Goal: Task Accomplishment & Management: Complete application form

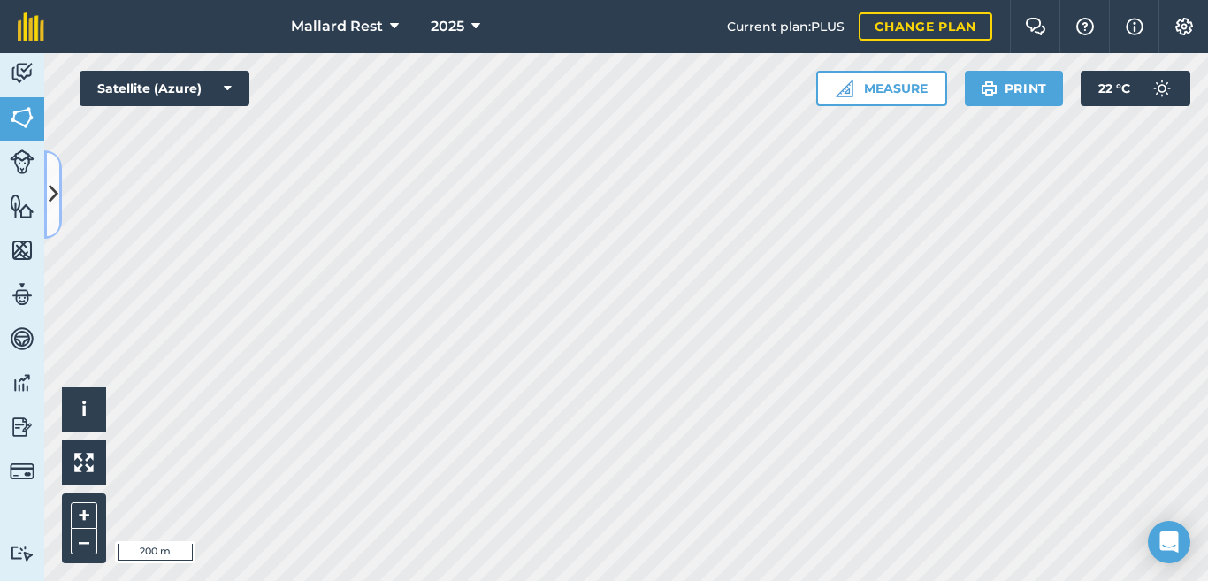
click at [44, 194] on button at bounding box center [53, 194] width 18 height 88
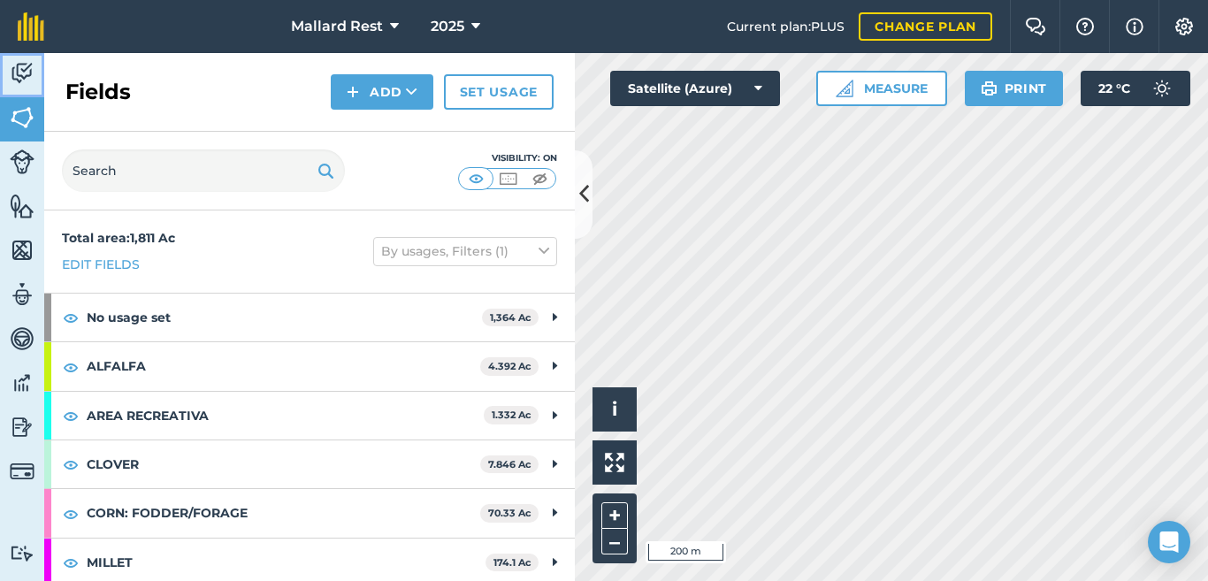
click at [22, 70] on img at bounding box center [22, 73] width 25 height 27
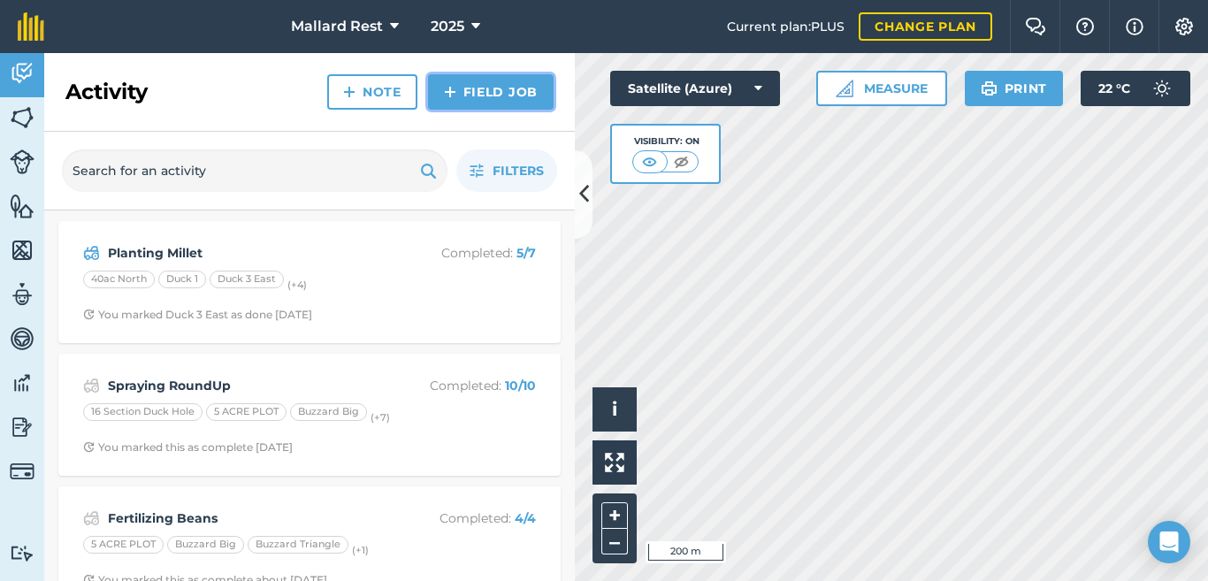
click at [516, 98] on link "Field Job" at bounding box center [491, 91] width 126 height 35
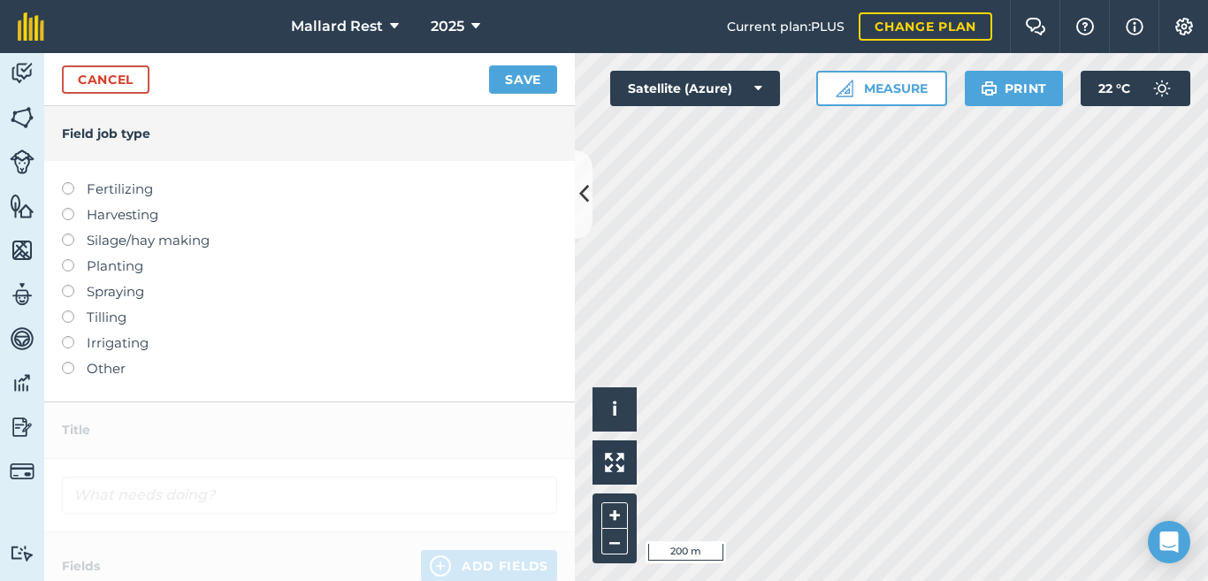
click at [67, 285] on label at bounding box center [74, 285] width 25 height 0
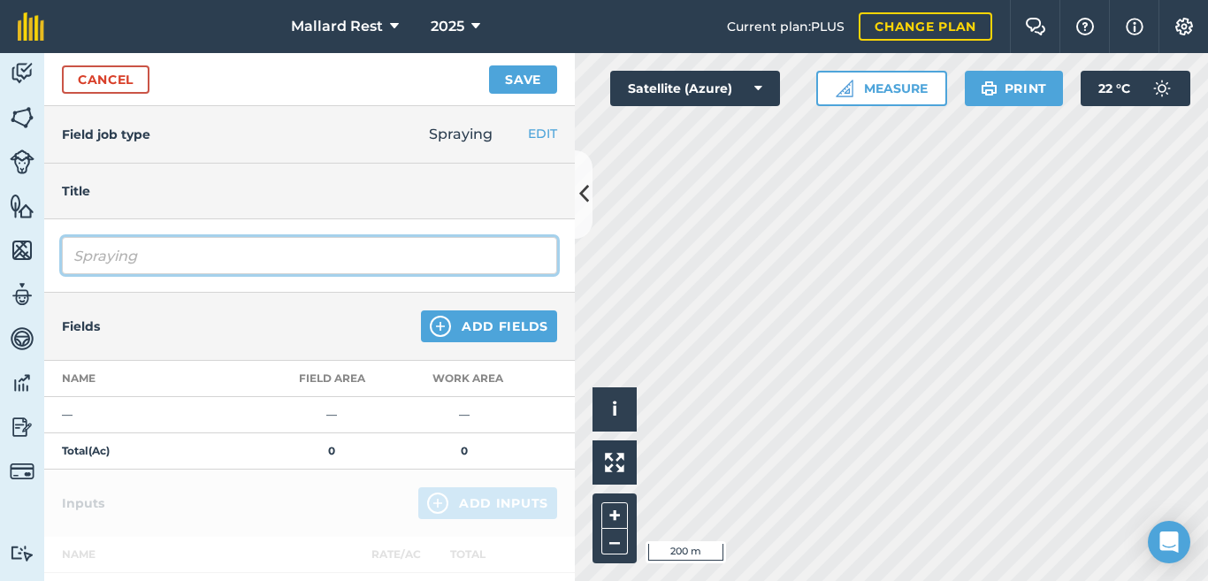
click at [282, 254] on input "Spraying" at bounding box center [309, 255] width 495 height 37
type input "Spraying Besiege"
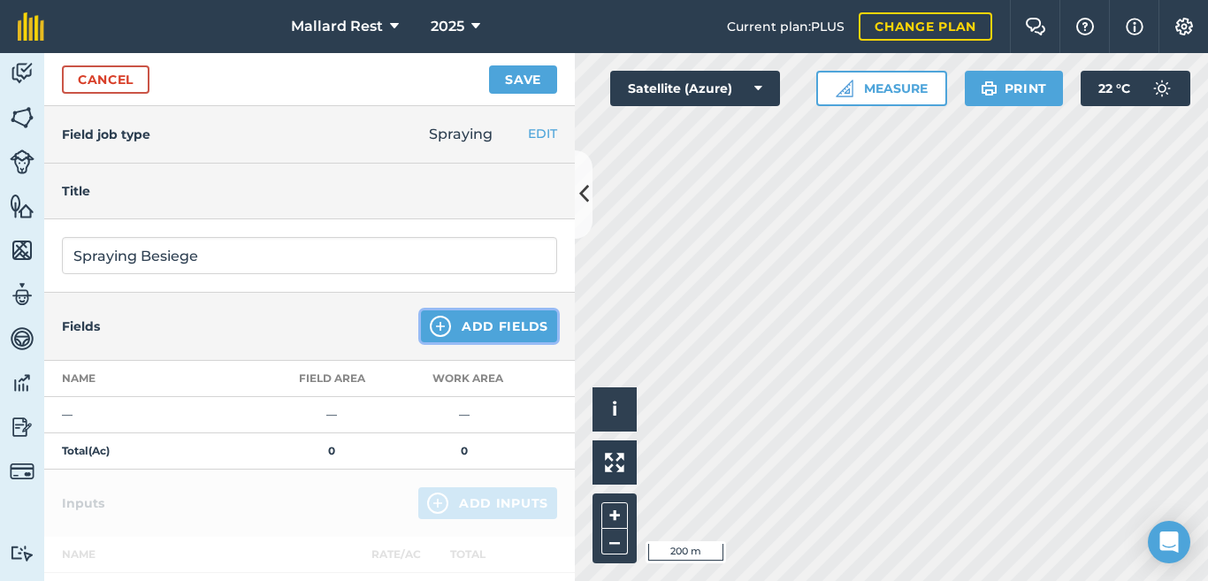
click at [447, 326] on button "Add Fields" at bounding box center [489, 326] width 136 height 32
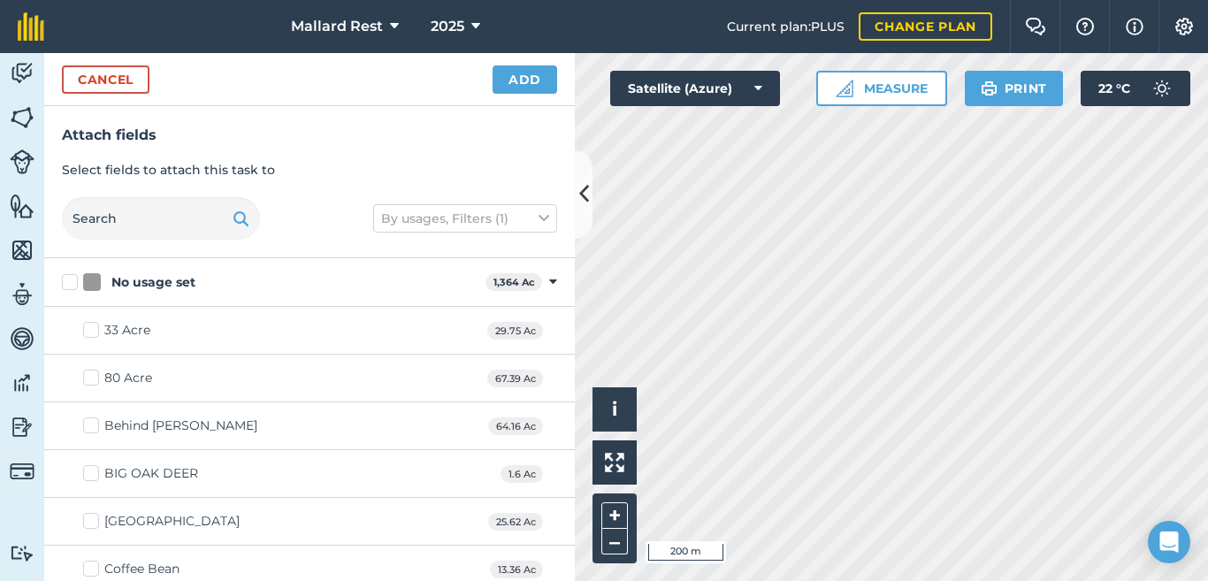
checkbox input "true"
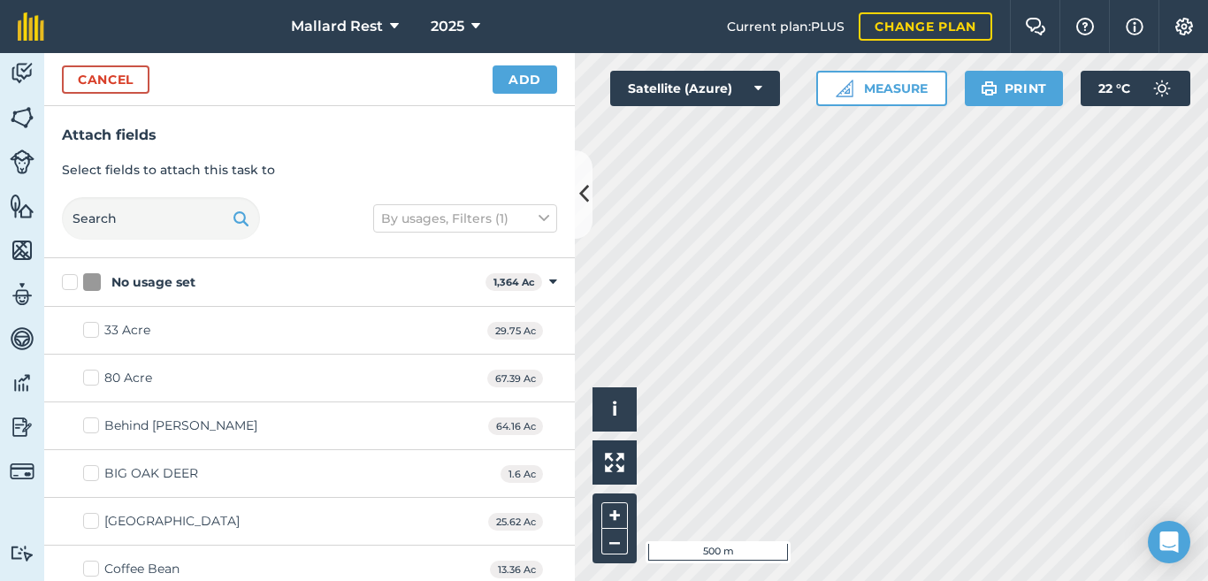
checkbox input "true"
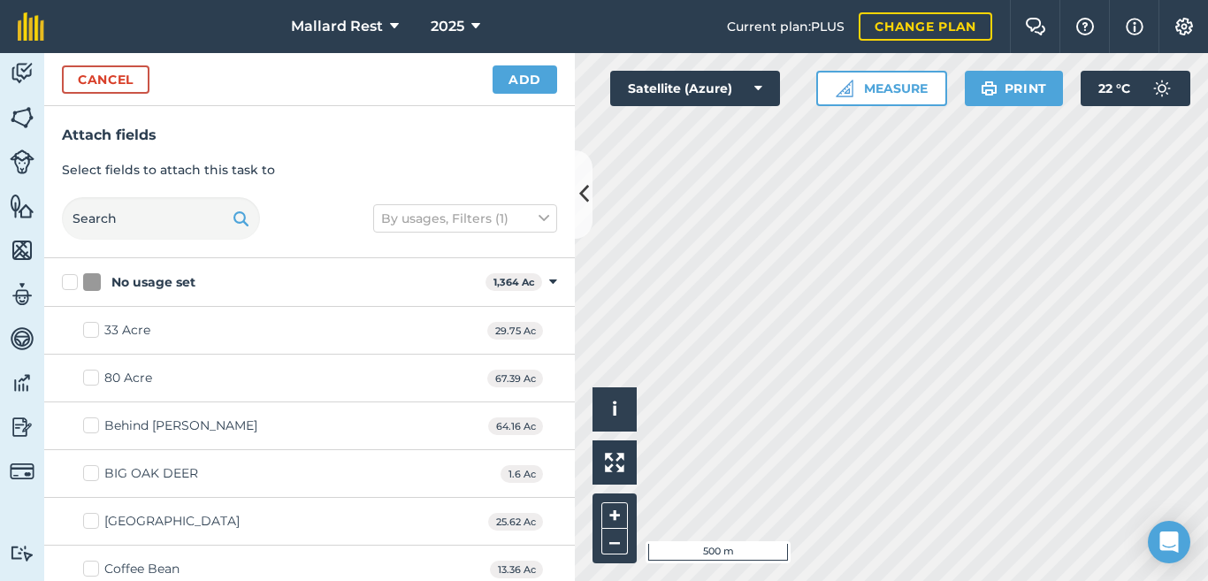
checkbox input "true"
click at [585, 190] on icon at bounding box center [584, 194] width 10 height 31
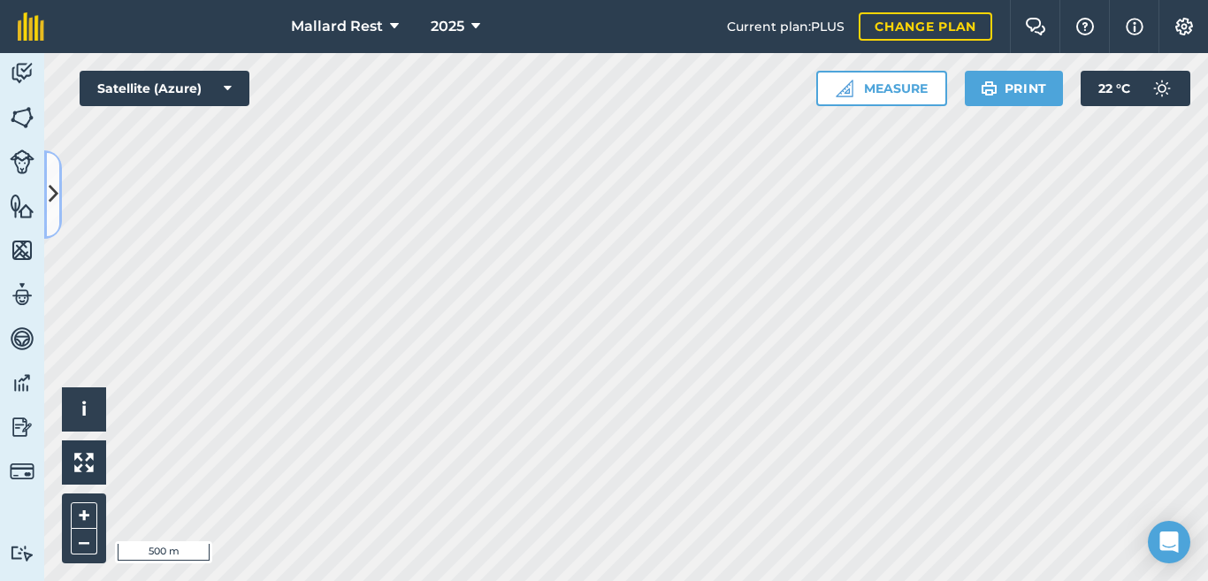
click at [50, 194] on icon at bounding box center [54, 194] width 10 height 31
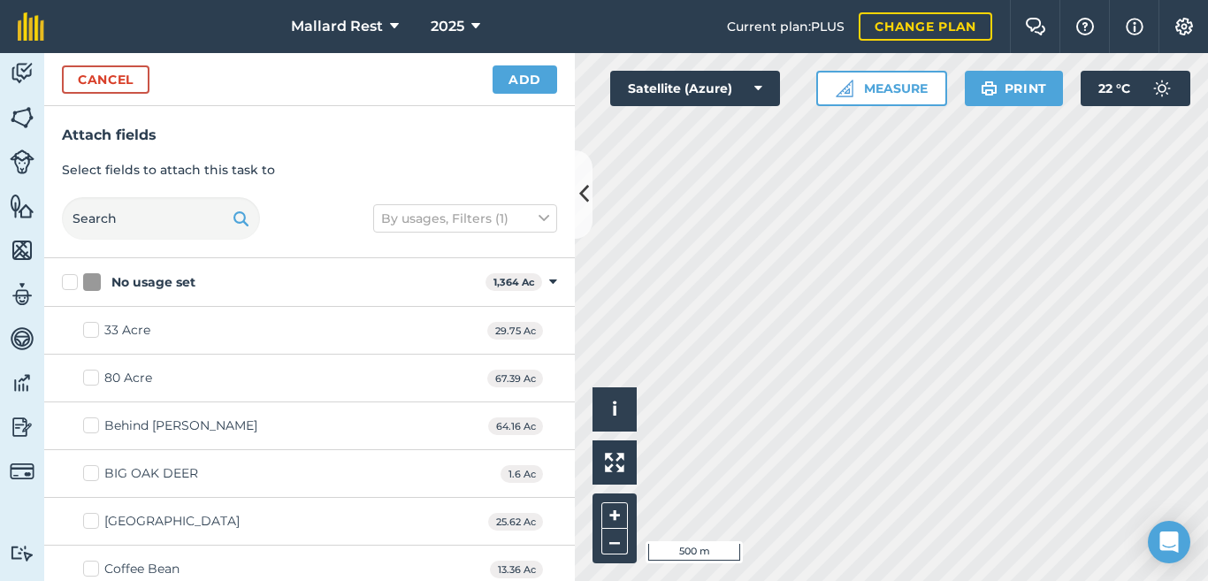
drag, startPoint x: 499, startPoint y: 198, endPoint x: 495, endPoint y: 210, distance: 12.0
click at [500, 208] on div "By usages, Filters (1)" at bounding box center [309, 218] width 495 height 42
click at [523, 73] on button "Add" at bounding box center [525, 79] width 65 height 28
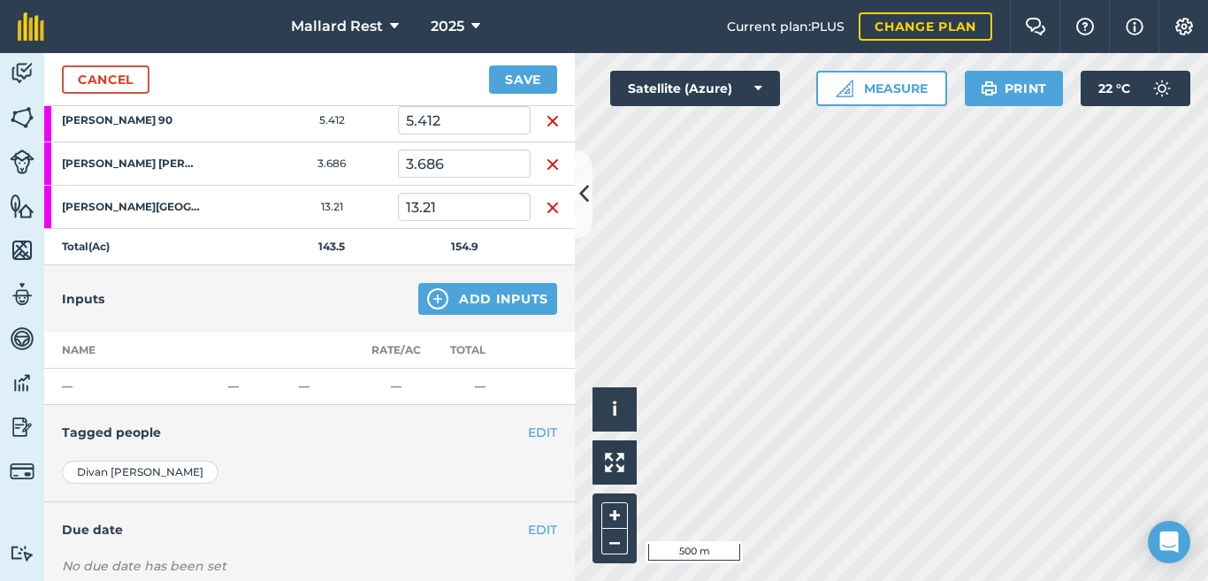
scroll to position [825, 0]
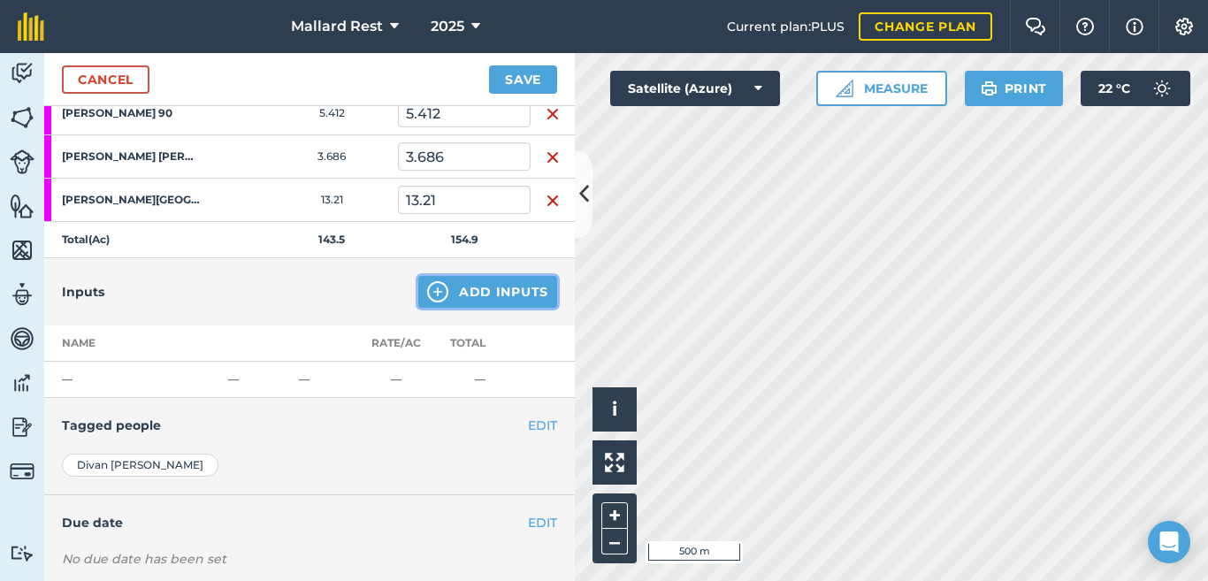
click at [418, 302] on button "Add Inputs" at bounding box center [487, 292] width 139 height 32
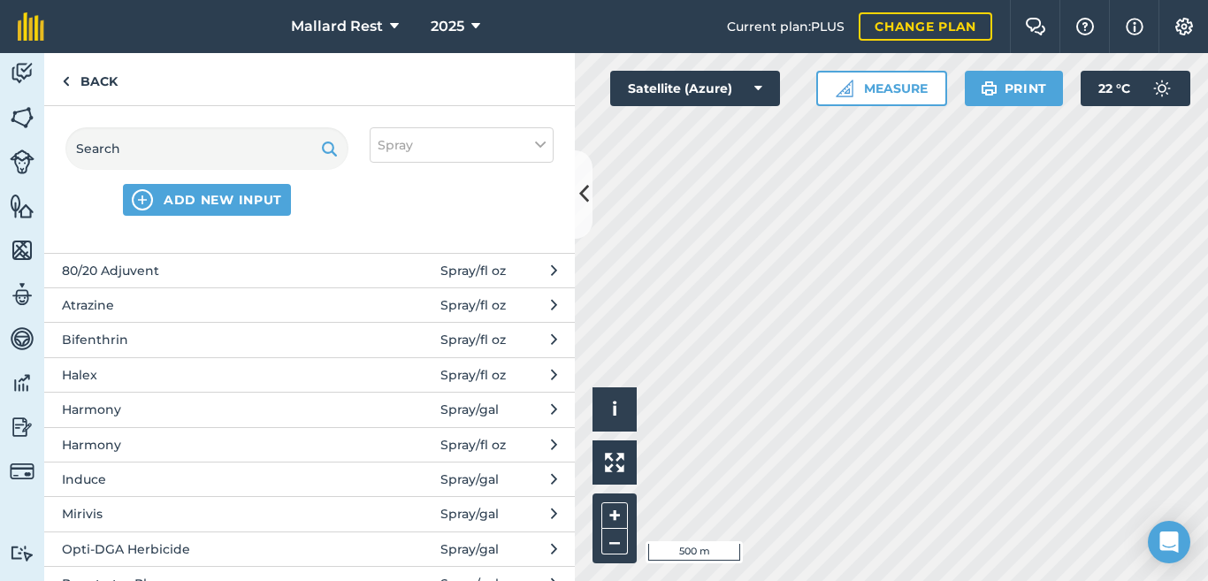
scroll to position [0, 0]
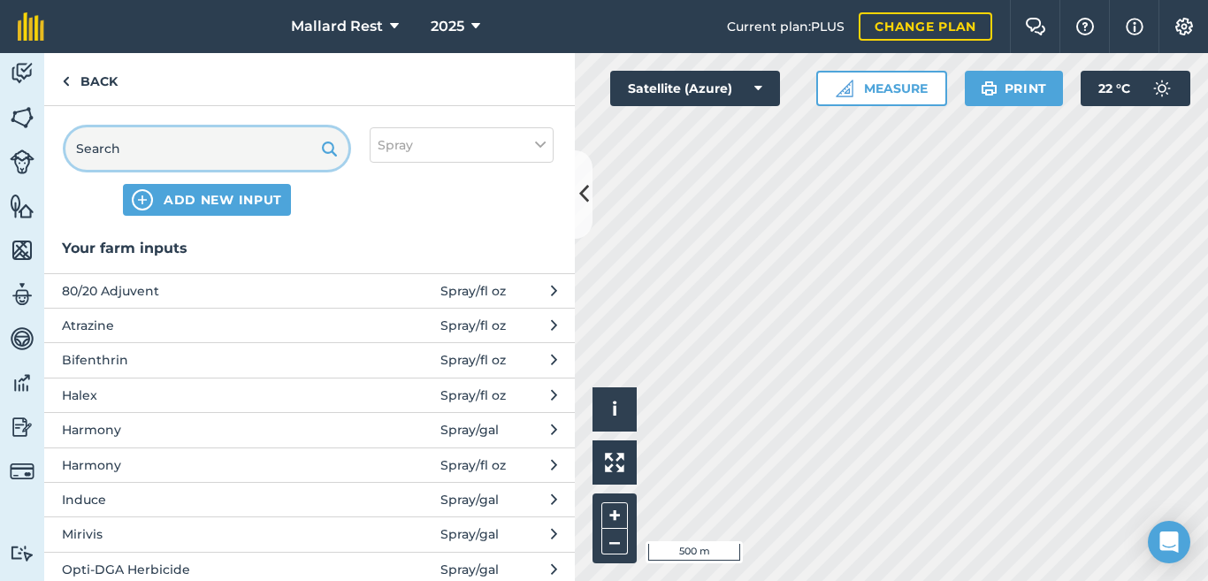
click at [261, 166] on input "text" at bounding box center [206, 148] width 283 height 42
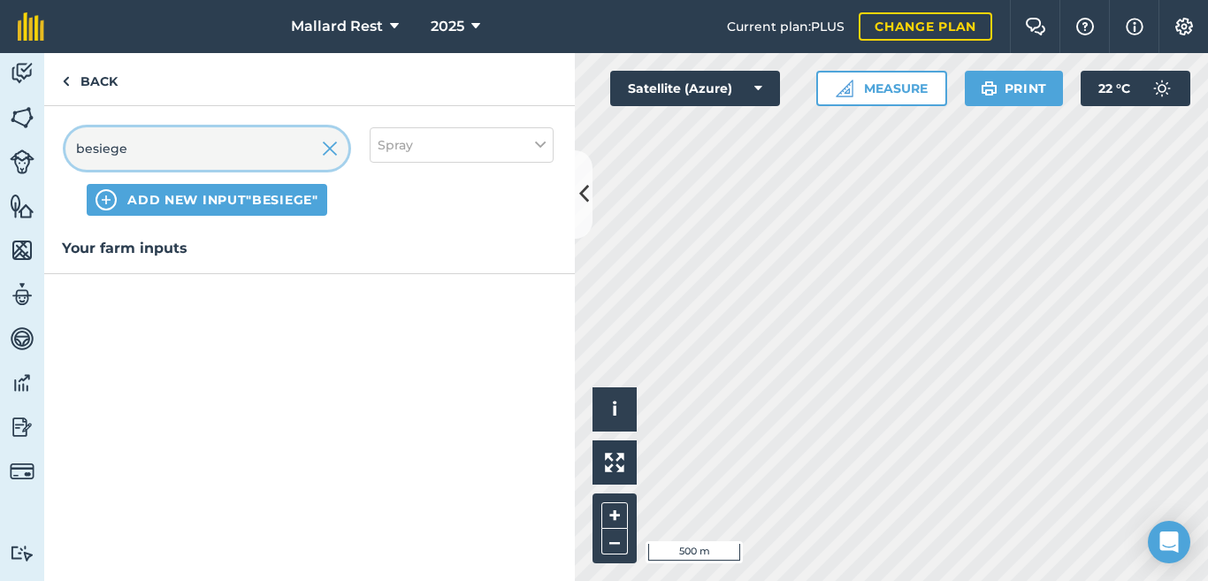
type input "besiege"
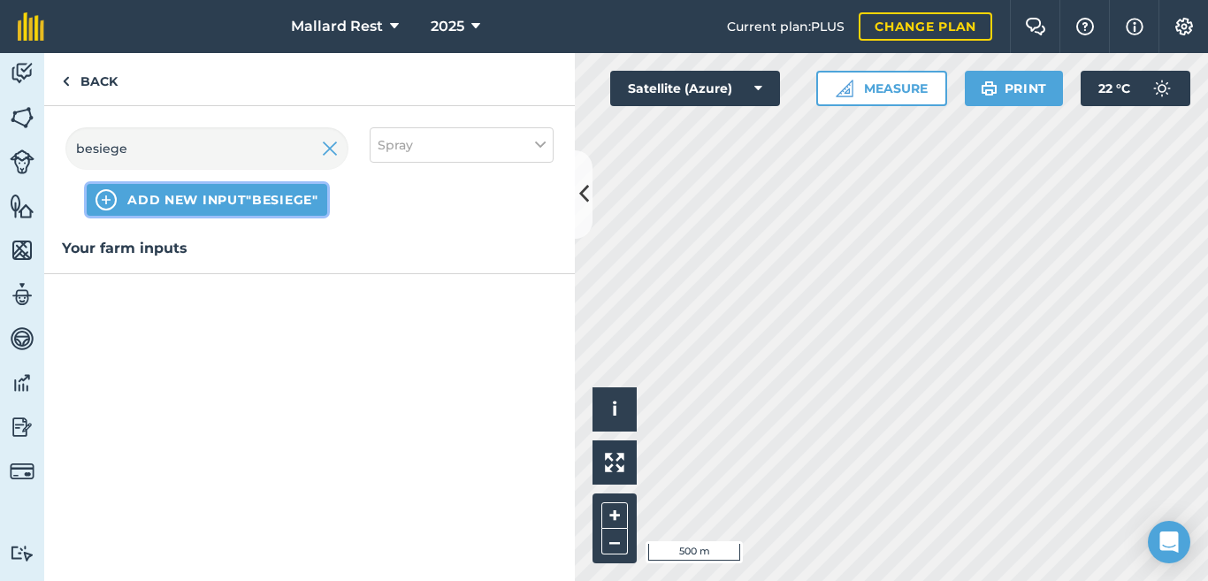
click at [134, 205] on span "ADD NEW INPUT "besiege"" at bounding box center [222, 200] width 190 height 18
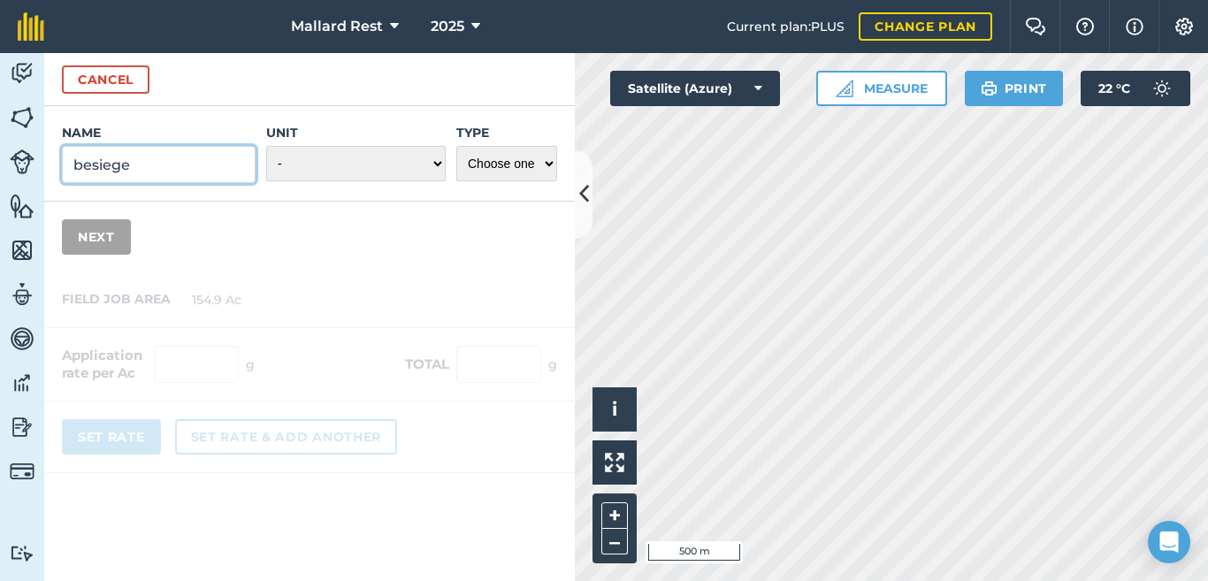
click at [164, 163] on input "besiege" at bounding box center [159, 164] width 194 height 37
type input "b"
type input "Besiege"
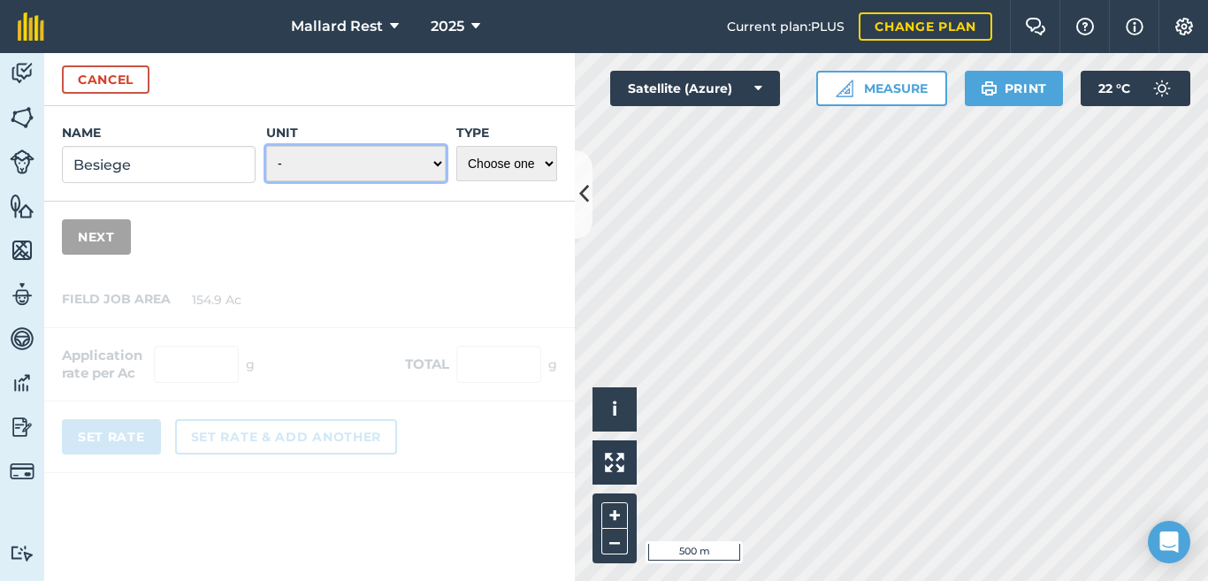
click at [285, 180] on select "- Grams/g Kilograms/kg Metric tonnes/t Millilitres/ml Litres/L Ounces/oz Pounds…" at bounding box center [356, 163] width 180 height 35
select select "FLUID_OUNCES"
click at [266, 146] on select "- Grams/g Kilograms/kg Metric tonnes/t Millilitres/ml Litres/L Ounces/oz Pounds…" at bounding box center [356, 163] width 180 height 35
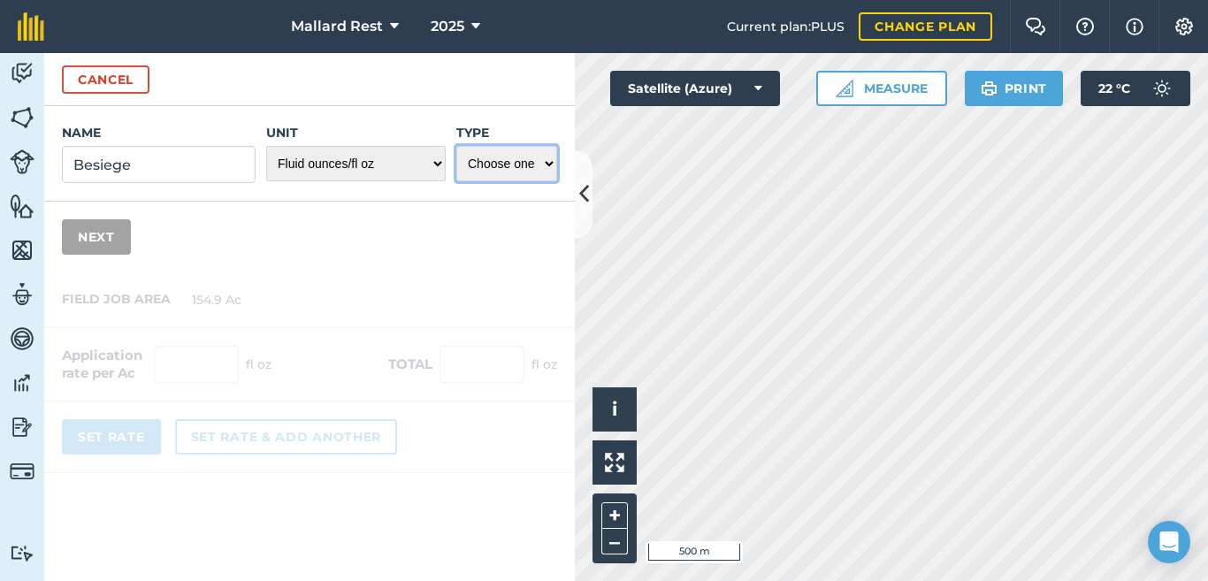
click at [485, 149] on select "Choose one Fertilizer Seed Spray Fuel Other" at bounding box center [506, 163] width 101 height 35
select select "SPRAY"
click at [456, 146] on select "Choose one Fertilizer Seed Spray Fuel Other" at bounding box center [506, 163] width 101 height 35
click at [89, 229] on button "Next" at bounding box center [96, 236] width 69 height 35
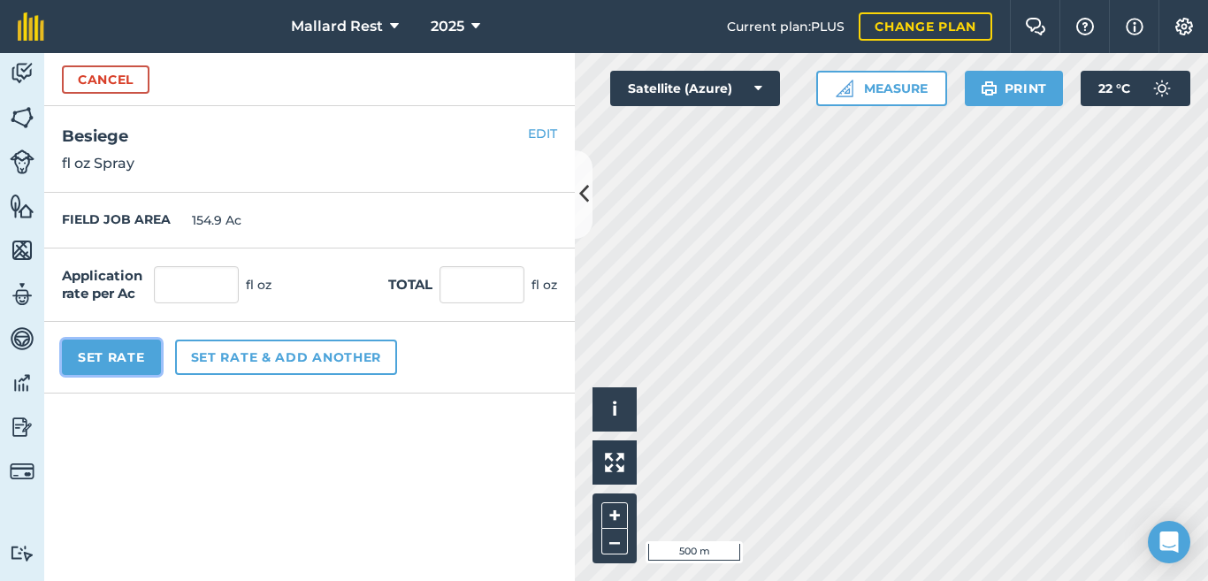
click at [122, 348] on button "Set Rate" at bounding box center [111, 357] width 99 height 35
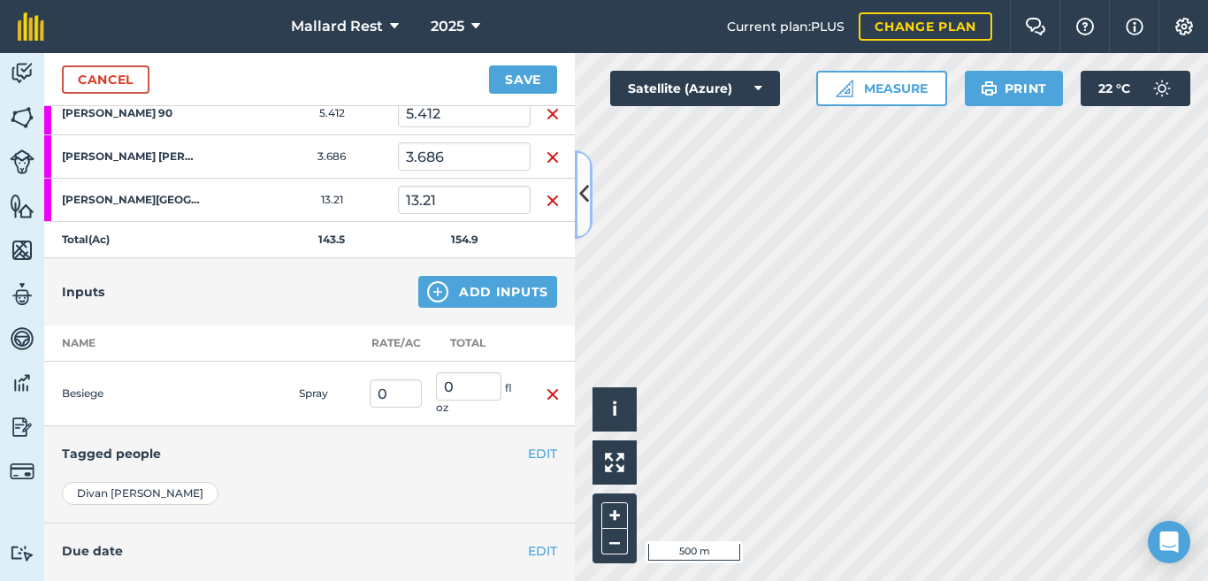
click at [581, 186] on icon at bounding box center [584, 194] width 10 height 31
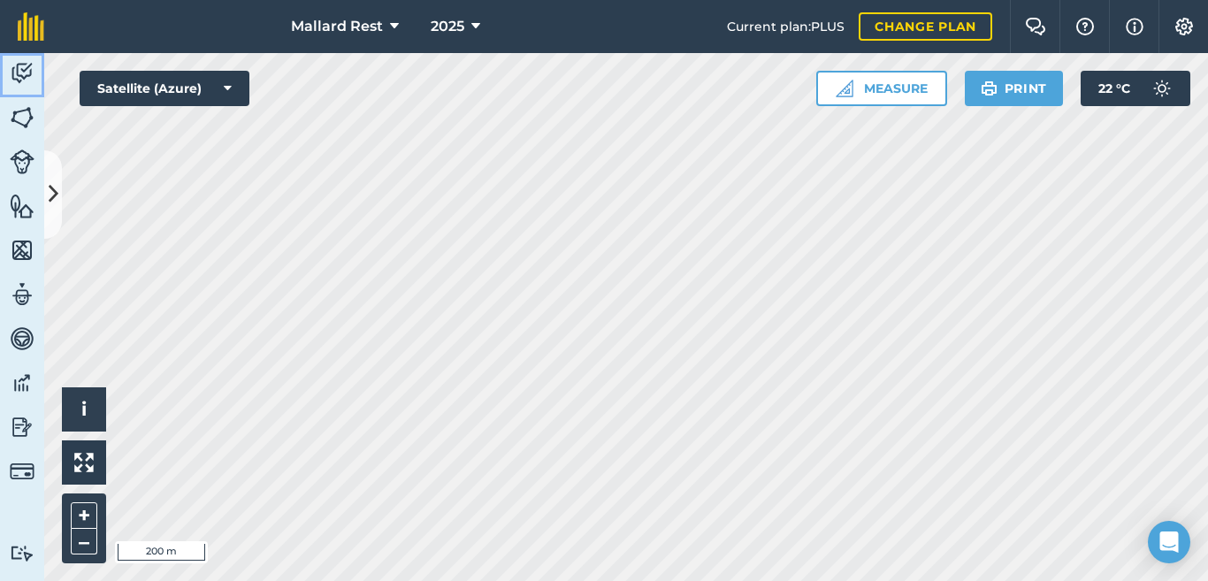
click at [20, 70] on img at bounding box center [22, 73] width 25 height 27
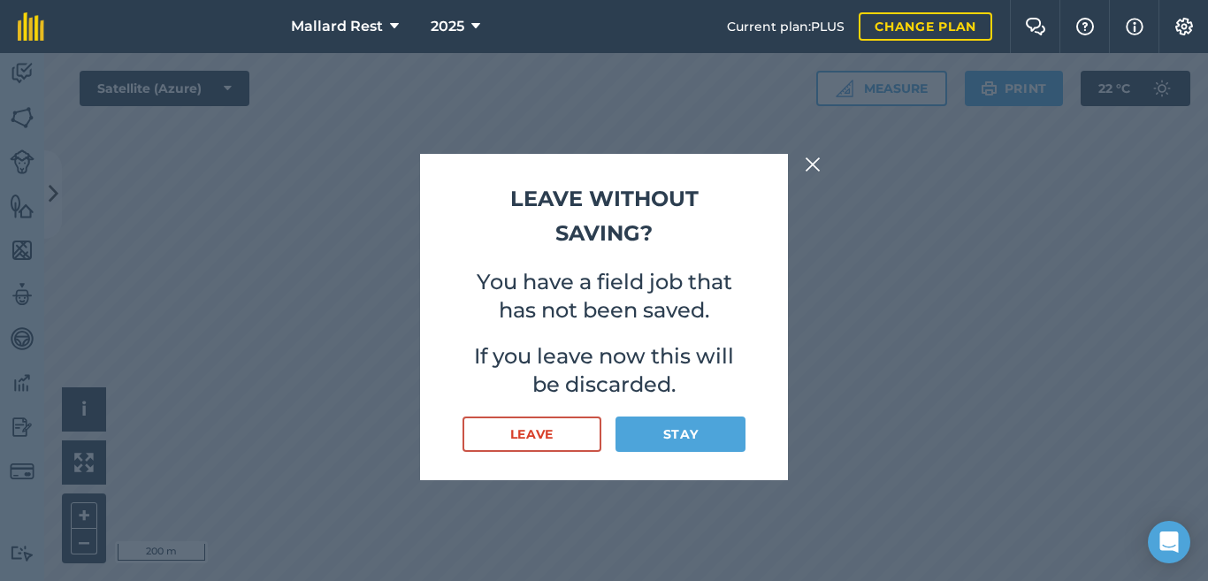
click at [814, 160] on img at bounding box center [813, 164] width 16 height 21
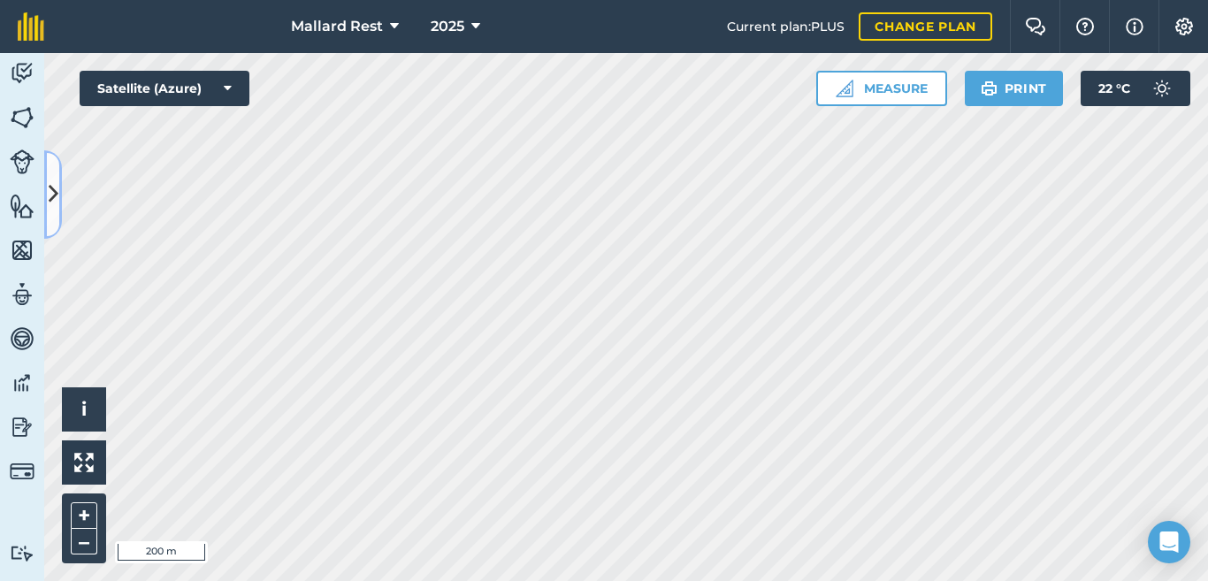
click at [52, 180] on icon at bounding box center [54, 194] width 10 height 31
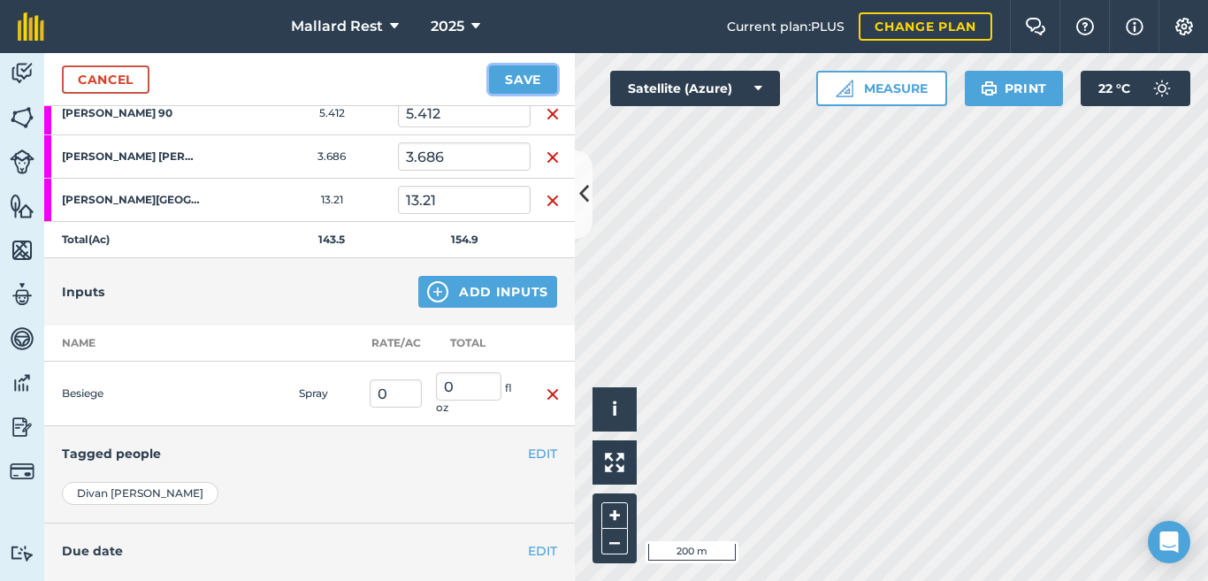
click at [537, 72] on button "Save" at bounding box center [523, 79] width 68 height 28
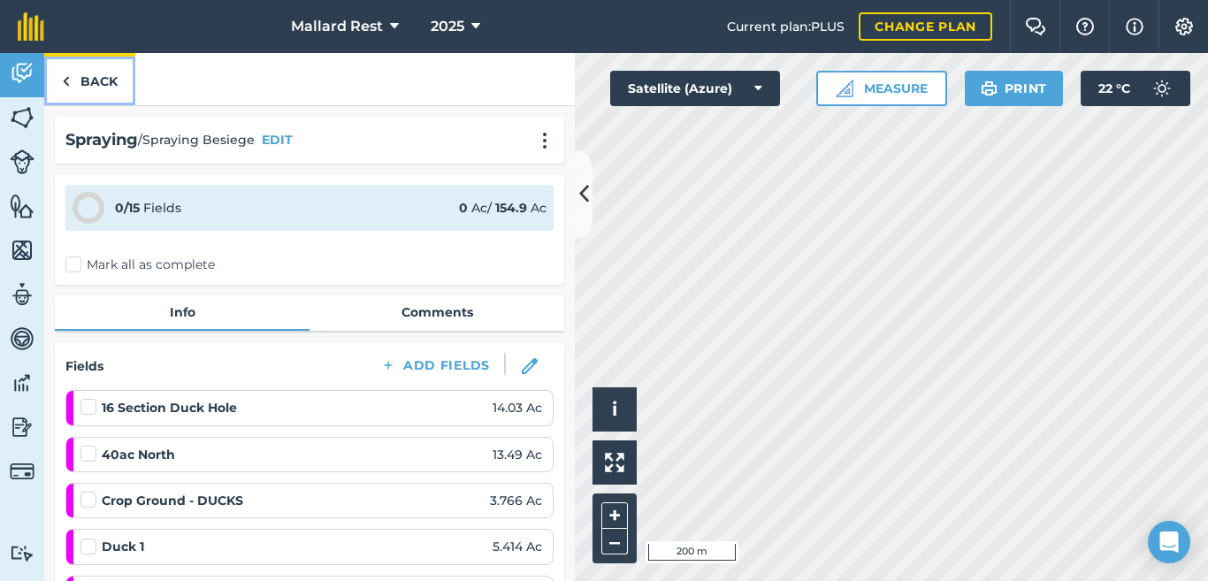
click at [75, 77] on link "Back" at bounding box center [89, 79] width 91 height 52
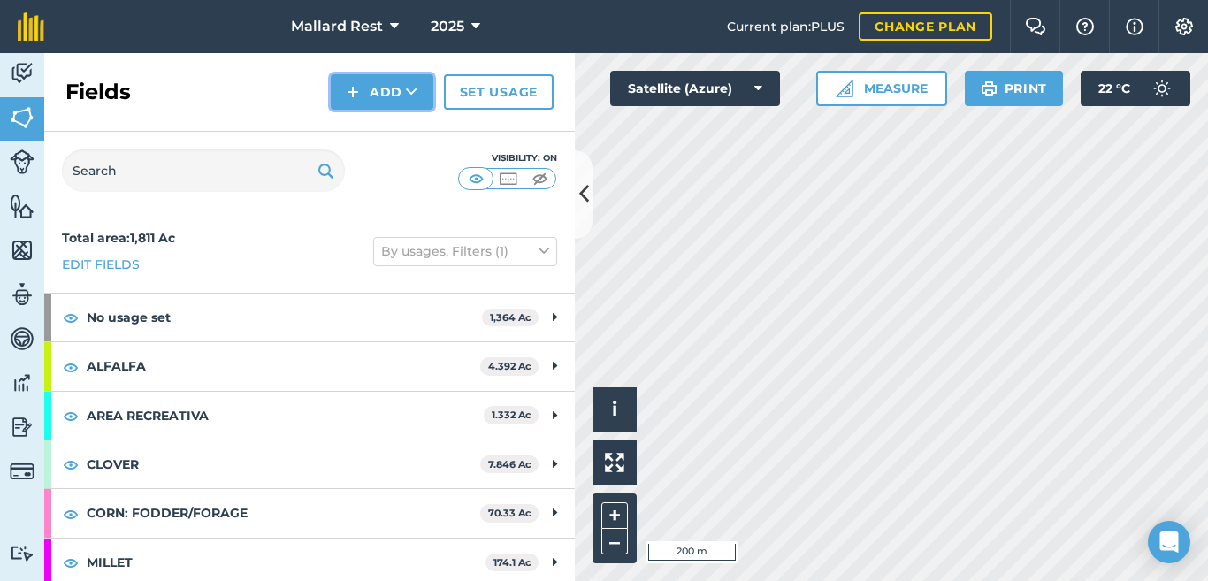
click at [393, 96] on button "Add" at bounding box center [382, 91] width 103 height 35
click at [394, 97] on button "Add Draw Import" at bounding box center [382, 91] width 103 height 35
click at [17, 70] on img at bounding box center [22, 73] width 25 height 27
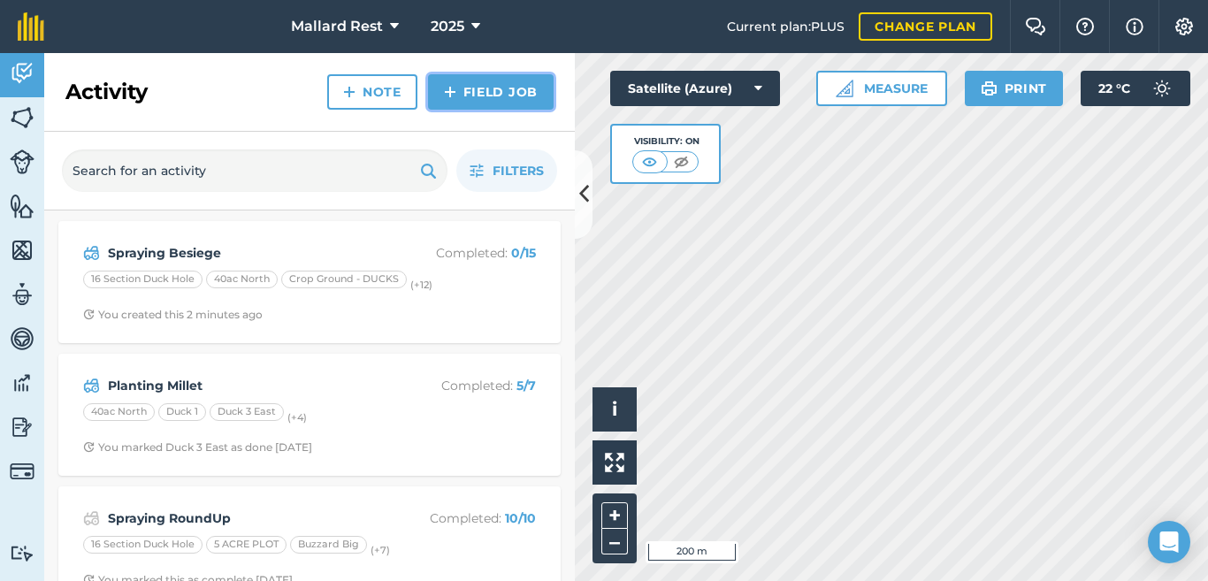
click at [510, 97] on link "Field Job" at bounding box center [491, 91] width 126 height 35
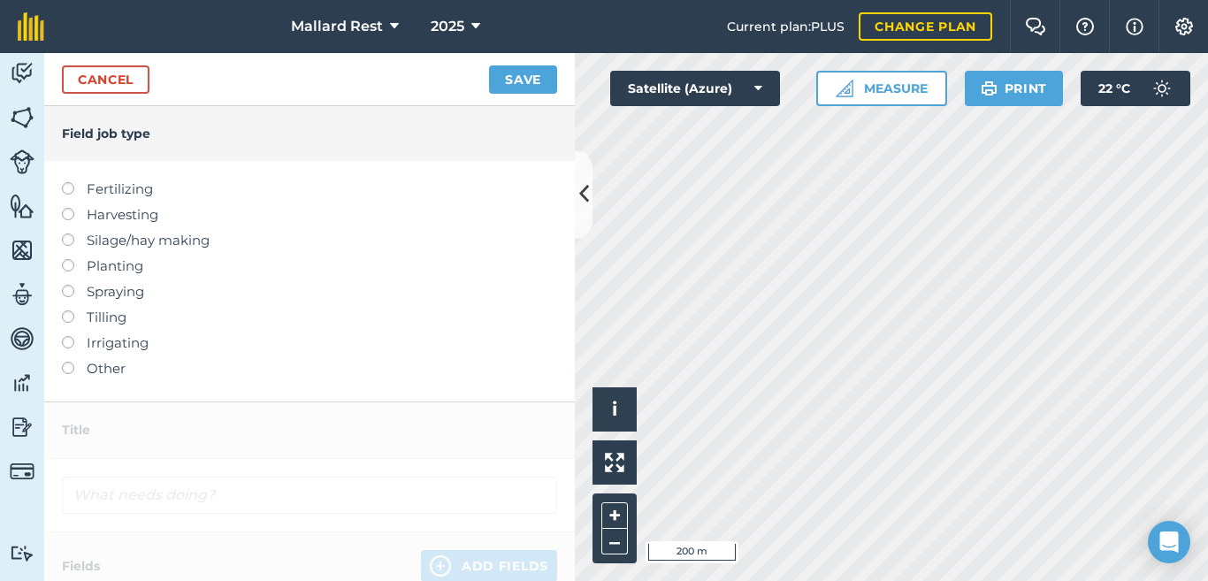
click at [69, 182] on label at bounding box center [74, 182] width 25 height 0
type input "Fertilizing"
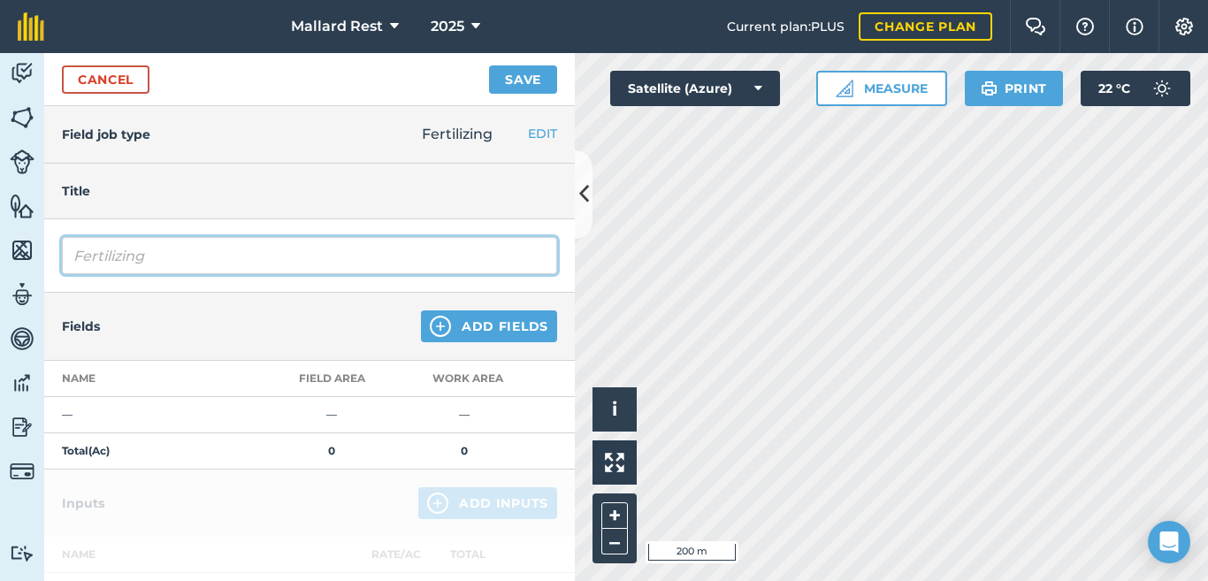
click at [217, 270] on input "Fertilizing" at bounding box center [309, 255] width 495 height 37
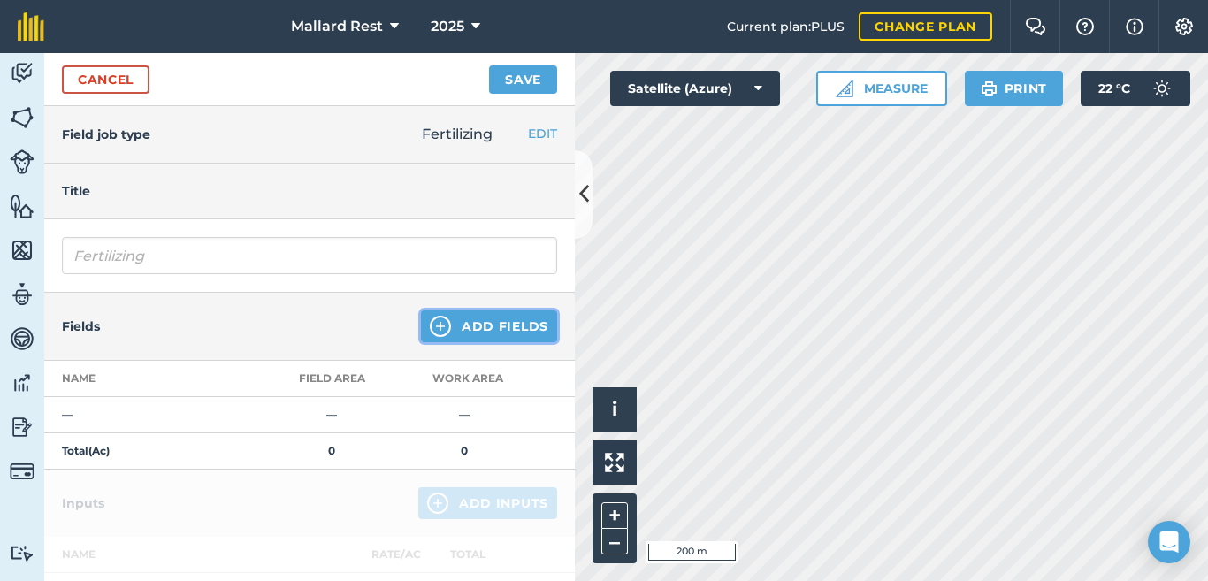
click at [430, 328] on img at bounding box center [440, 326] width 21 height 21
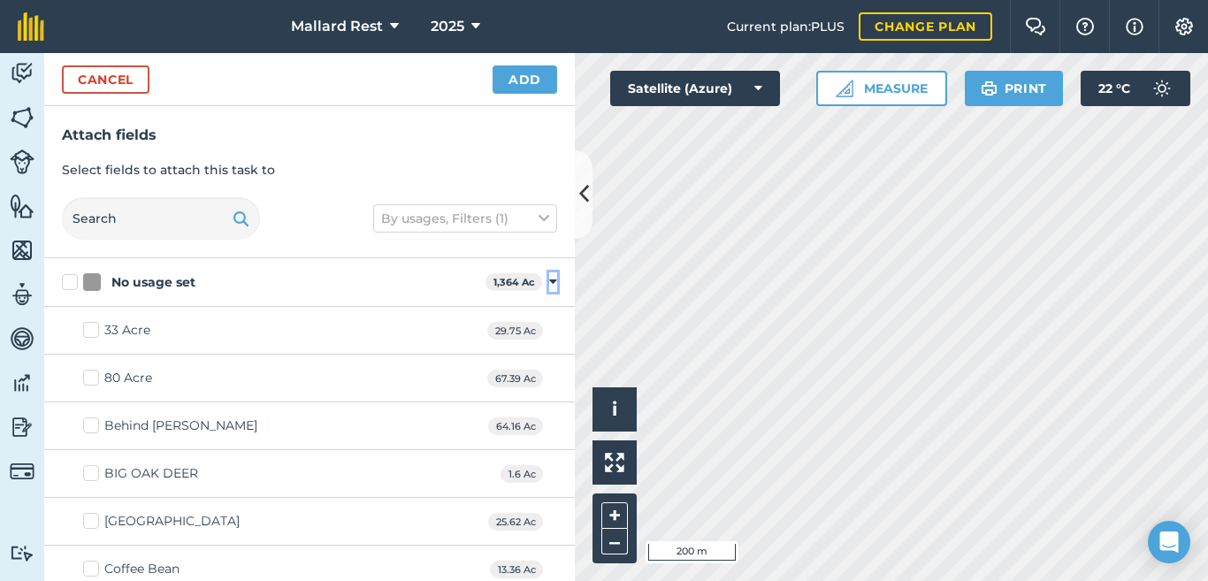
click at [549, 279] on icon at bounding box center [553, 282] width 8 height 16
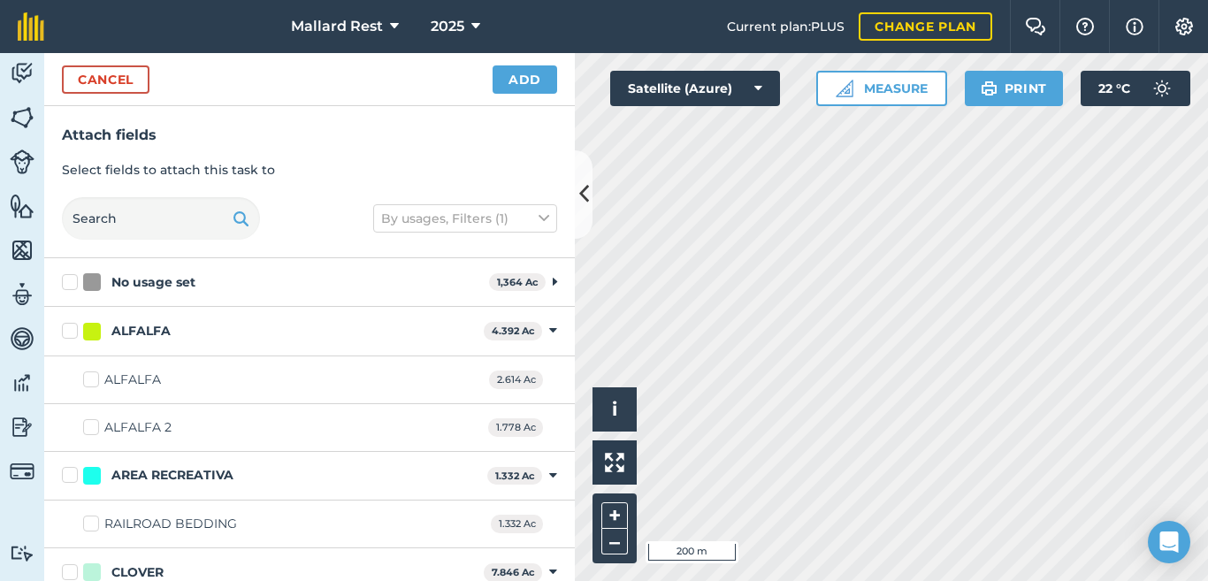
click at [547, 331] on div "ALFALFA 4.392 Ac Toggle showing ALFALFA fields" at bounding box center [309, 331] width 531 height 49
click at [549, 334] on icon at bounding box center [553, 331] width 8 height 16
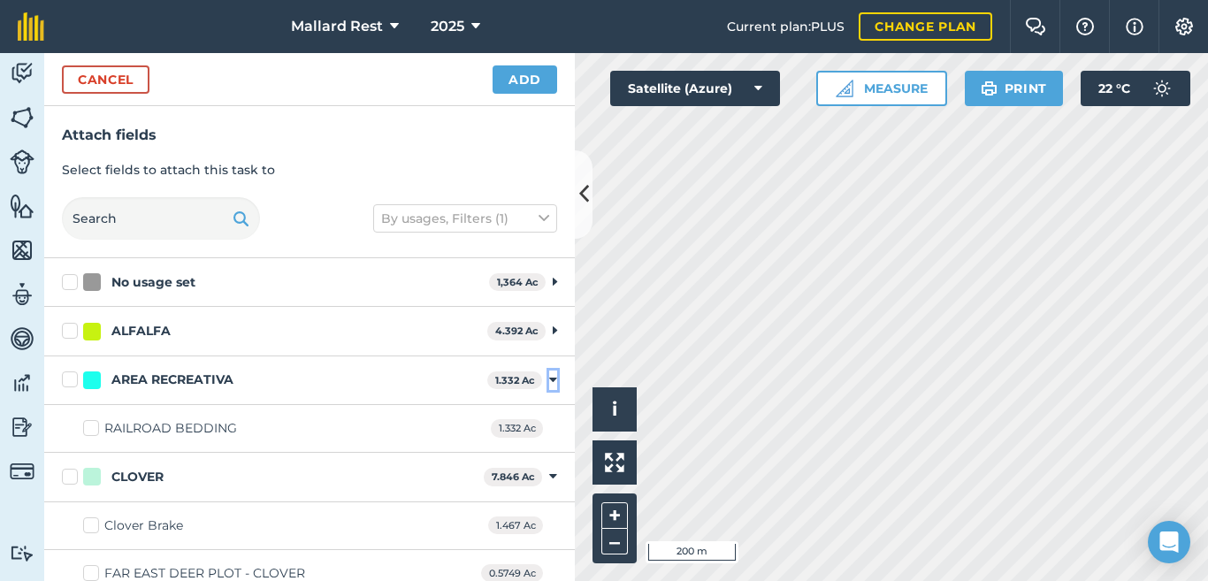
click at [549, 385] on icon at bounding box center [553, 380] width 8 height 16
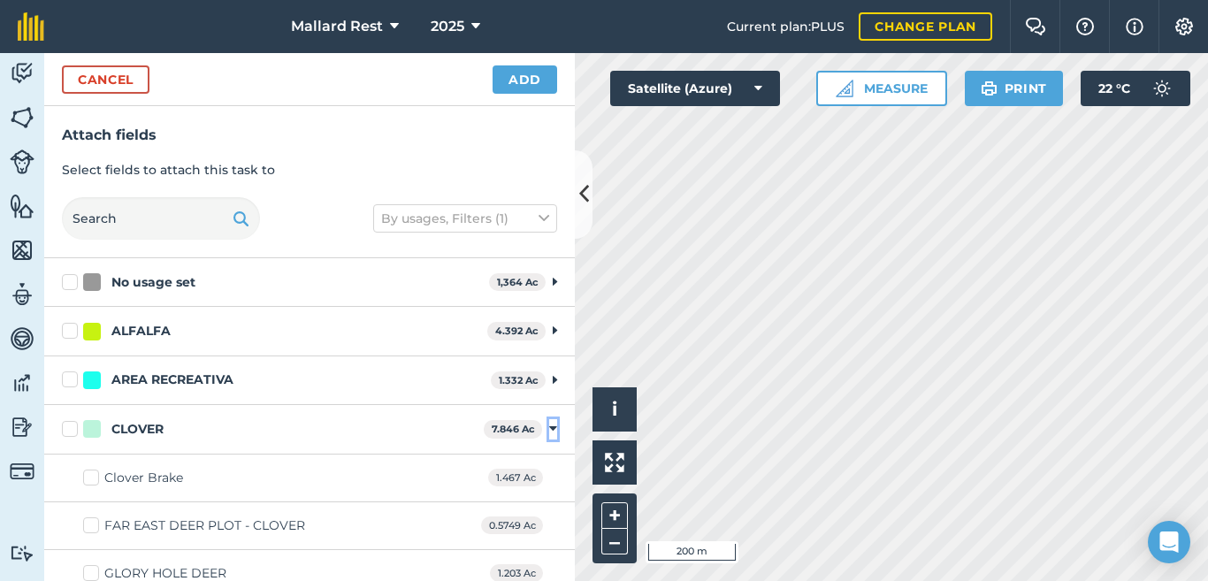
click at [549, 432] on icon at bounding box center [553, 429] width 8 height 16
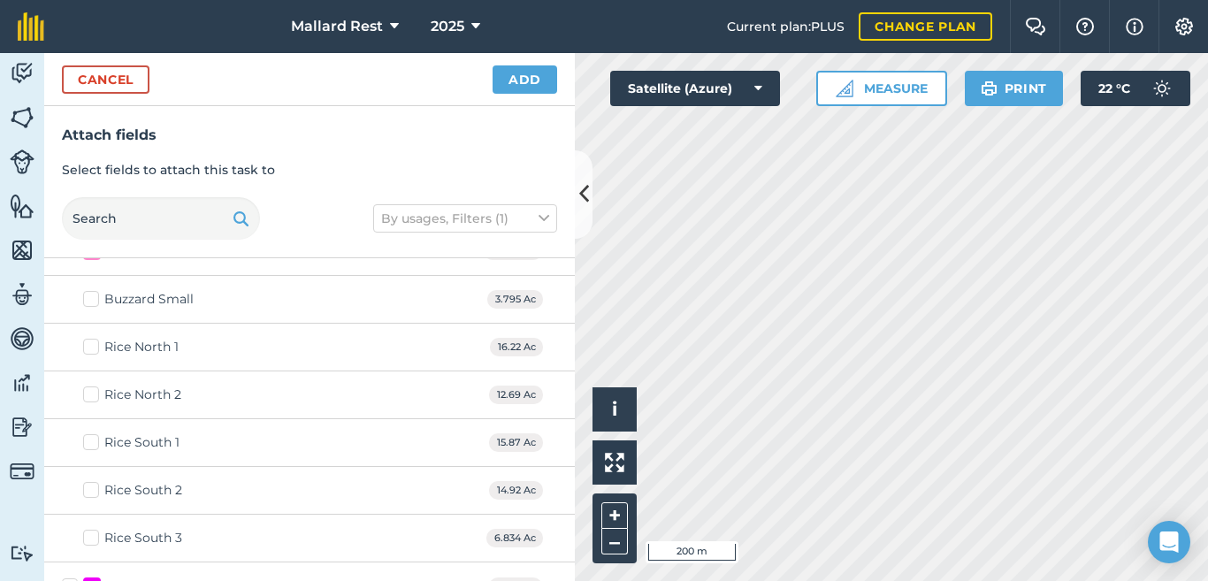
scroll to position [148, 0]
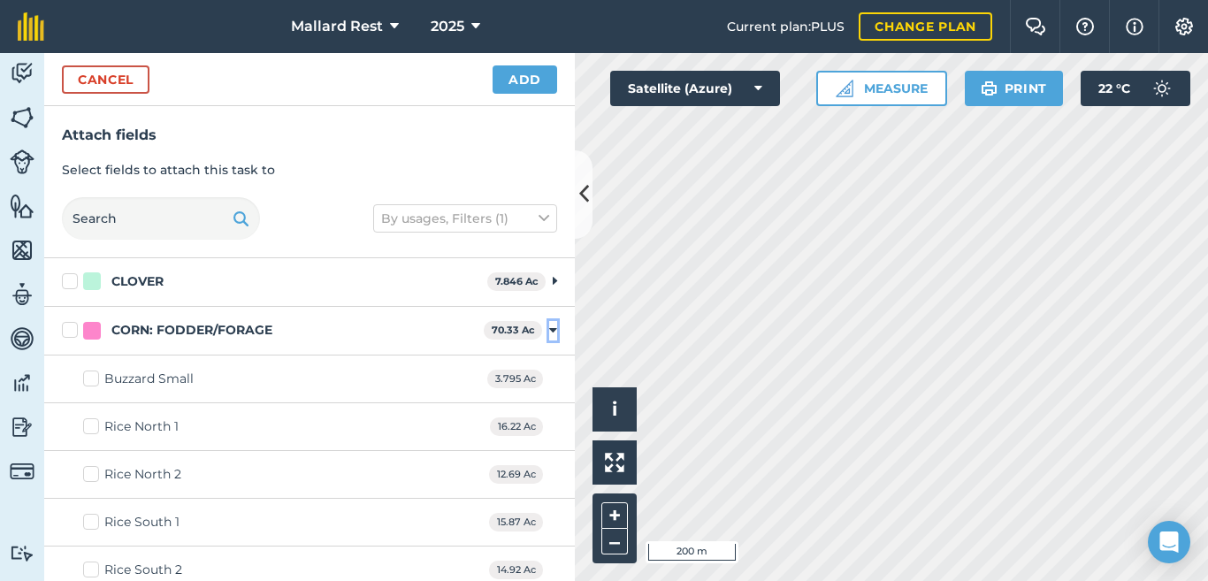
click at [549, 336] on icon at bounding box center [553, 331] width 8 height 16
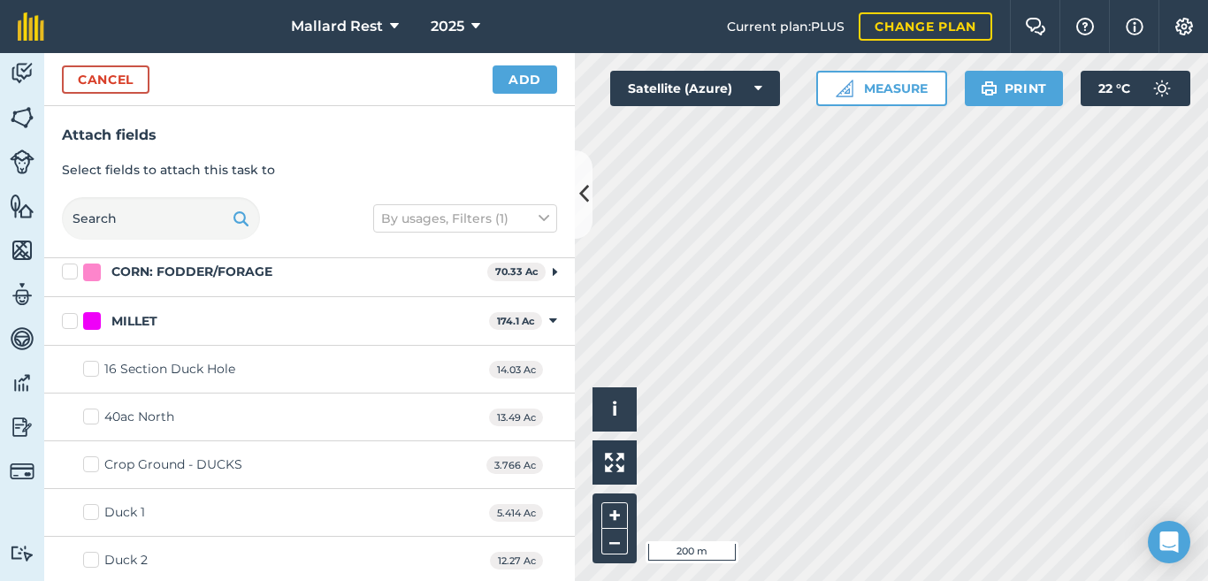
click at [73, 325] on label "MILLET" at bounding box center [272, 321] width 420 height 19
click at [73, 324] on input "MILLET" at bounding box center [67, 317] width 11 height 11
checkbox input "true"
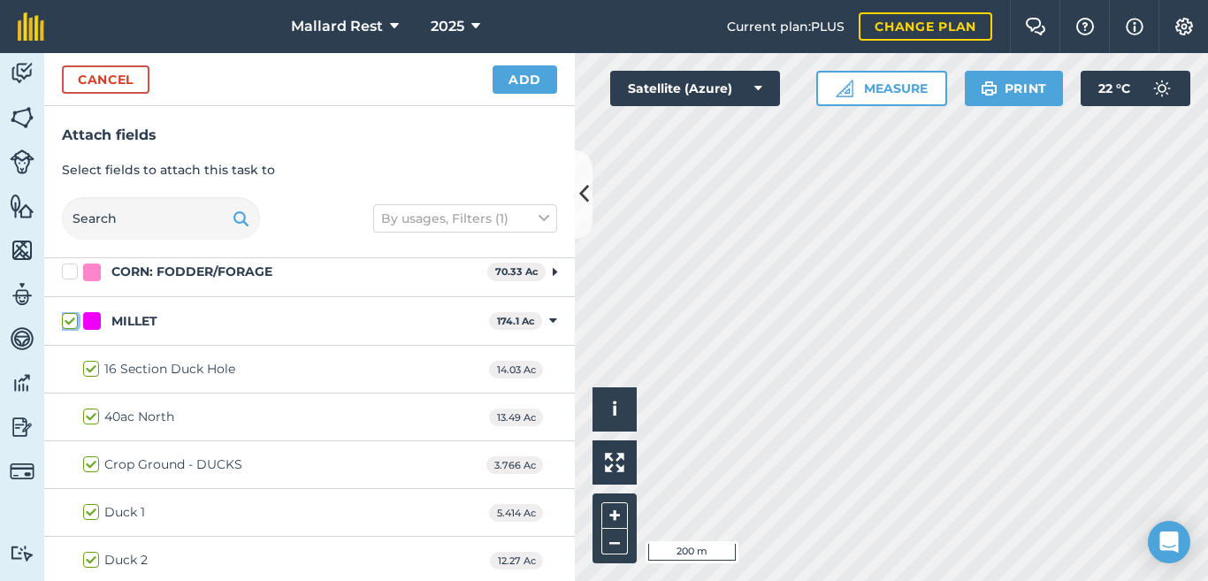
checkbox input "true"
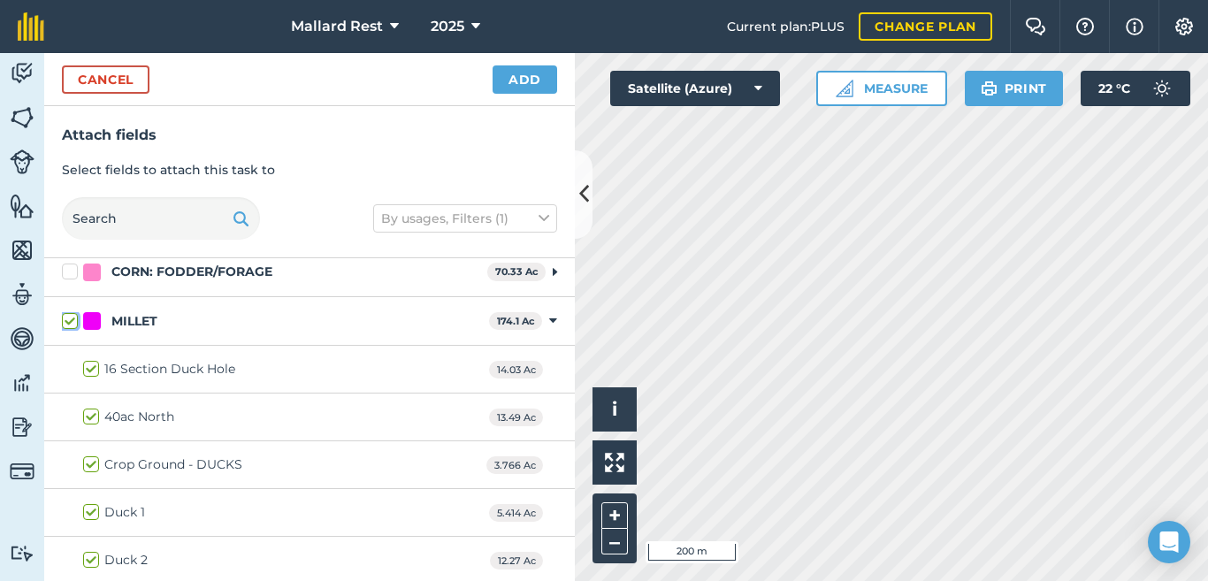
checkbox input "true"
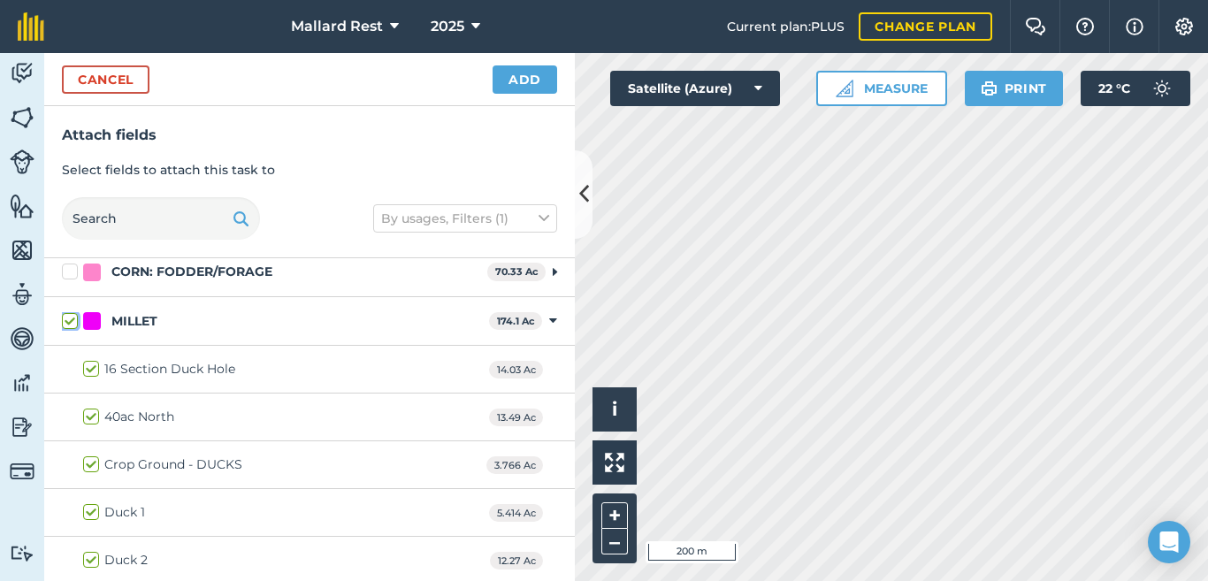
checkbox input "true"
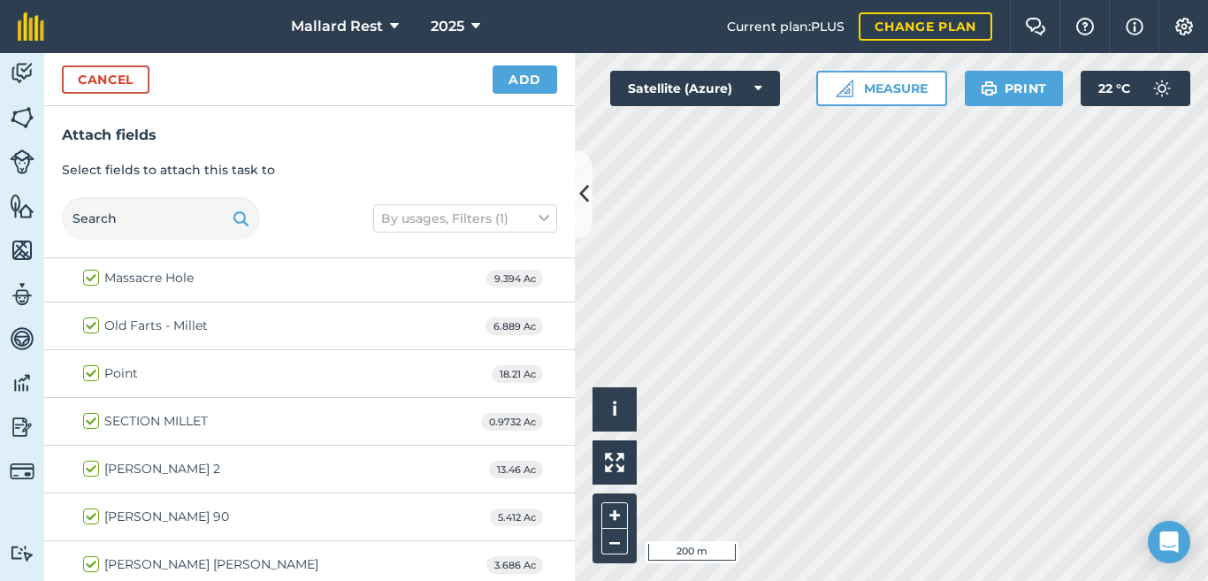
scroll to position [737, 0]
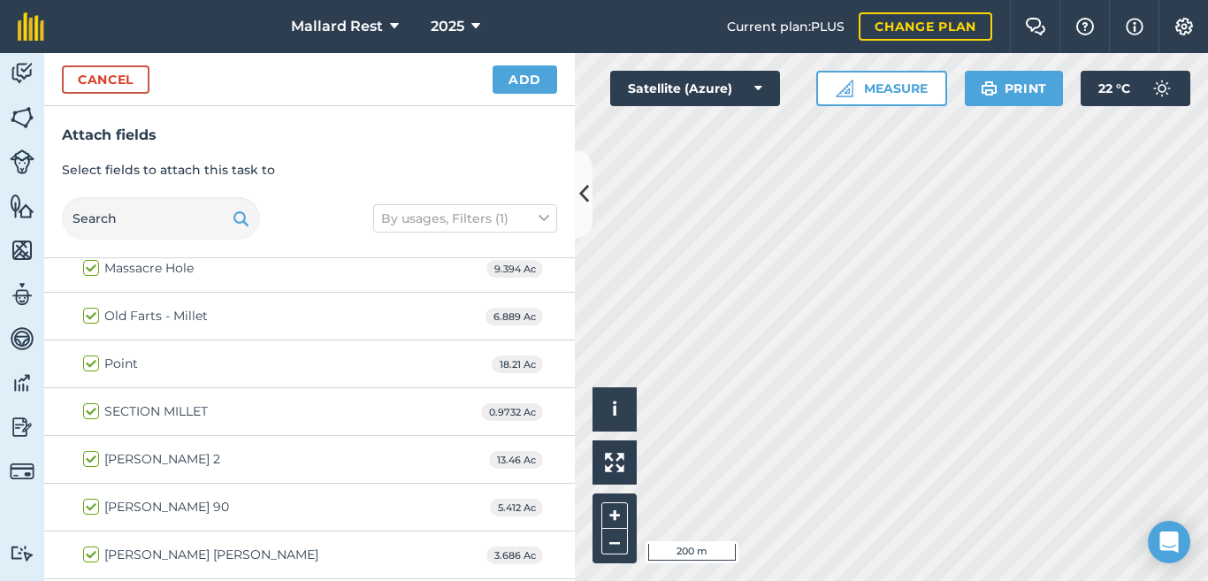
click at [91, 366] on label "Point" at bounding box center [110, 364] width 55 height 19
click at [91, 366] on input "Point" at bounding box center [88, 360] width 11 height 11
checkbox input "false"
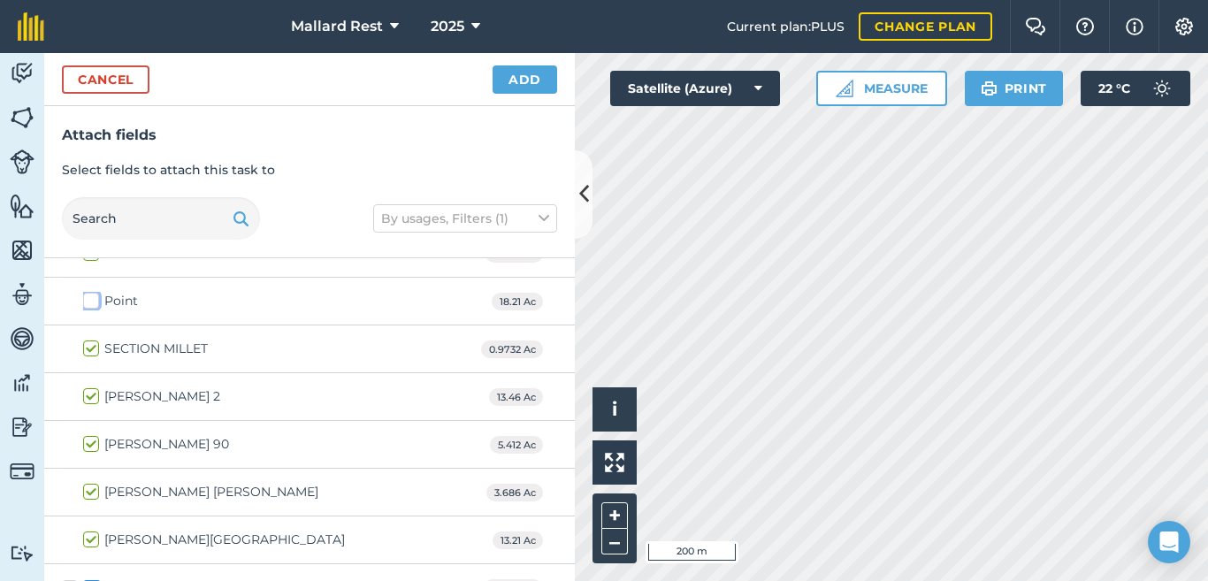
scroll to position [796, 0]
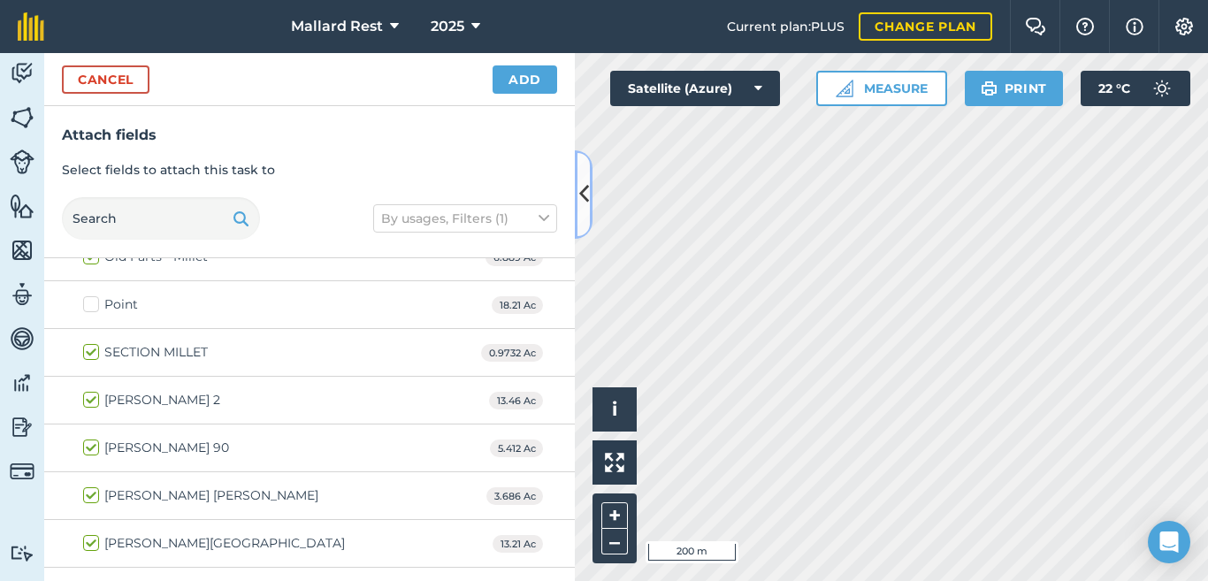
click at [587, 204] on icon at bounding box center [584, 194] width 10 height 31
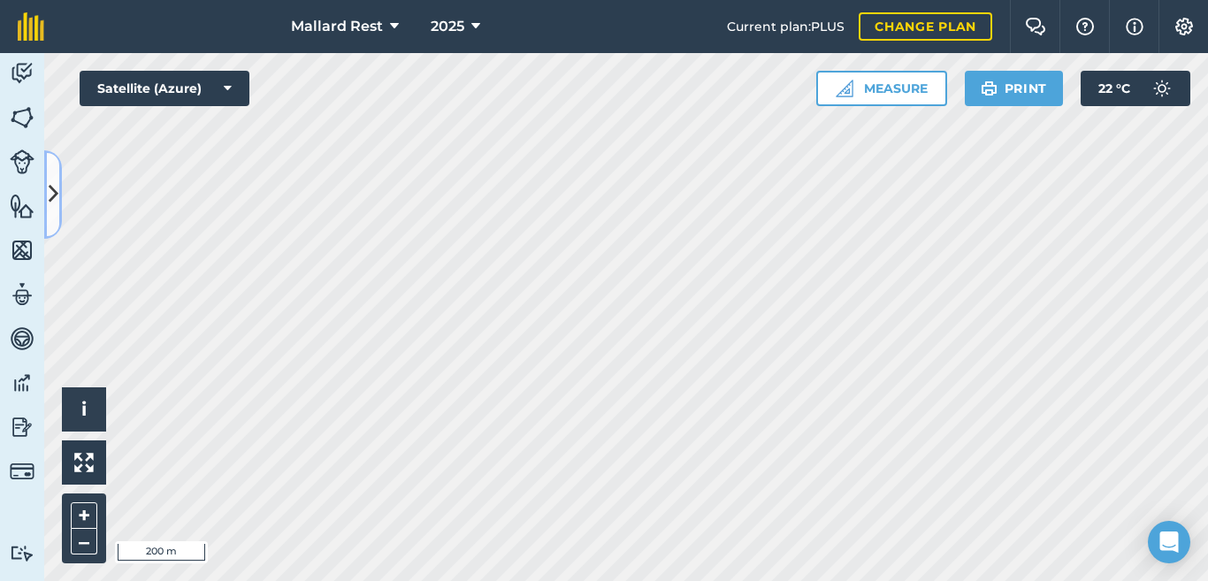
click at [54, 184] on icon at bounding box center [54, 194] width 10 height 31
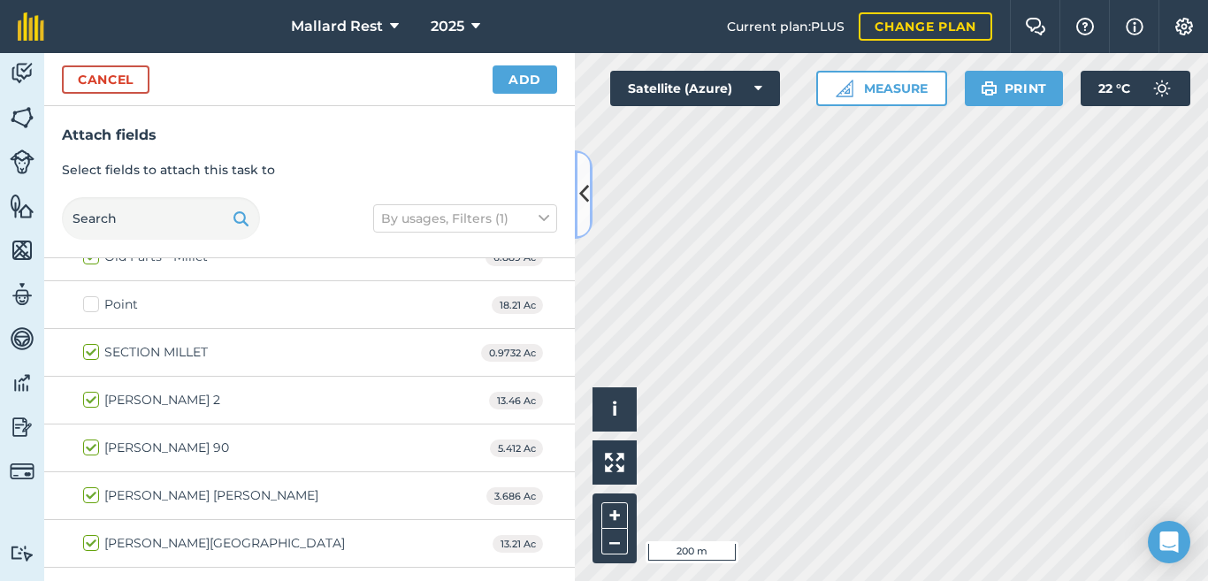
click at [586, 209] on icon at bounding box center [584, 194] width 10 height 31
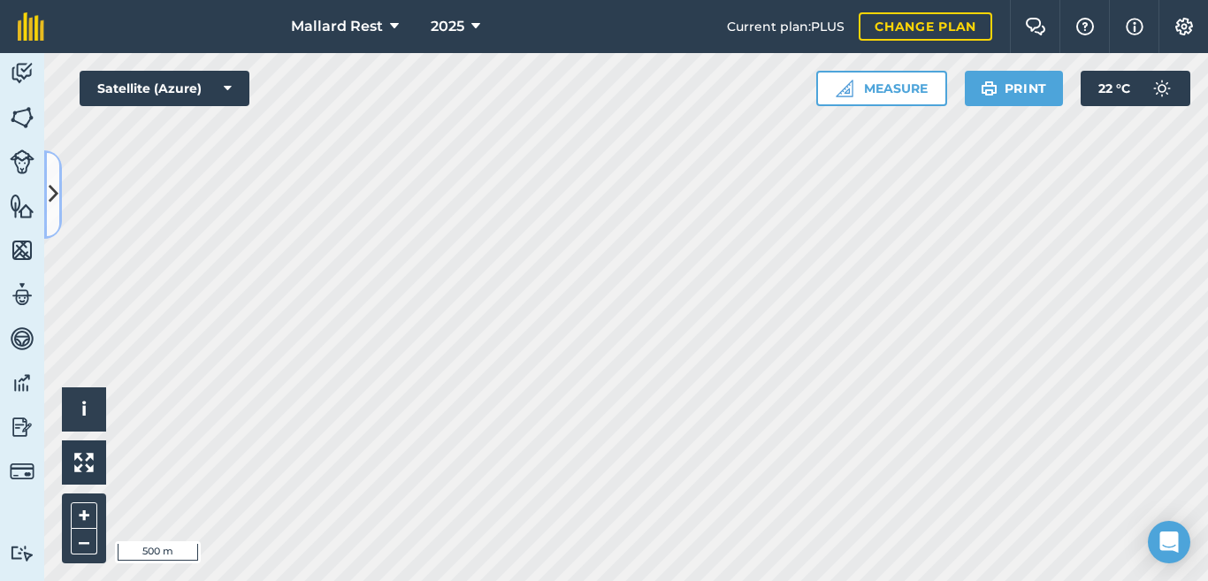
click at [48, 177] on button at bounding box center [53, 194] width 18 height 88
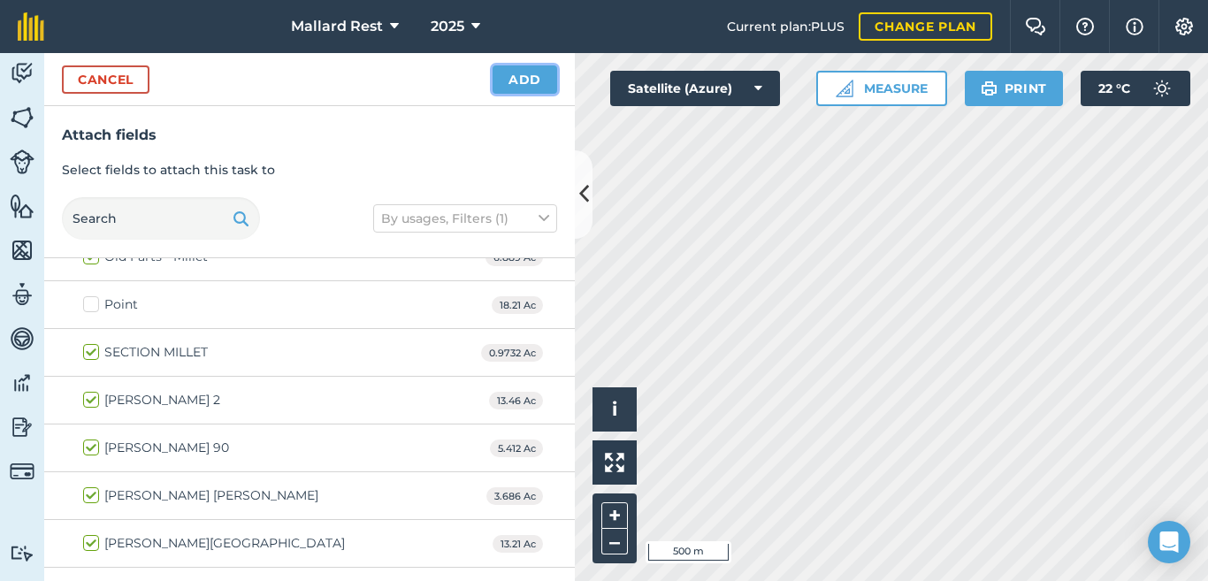
click at [526, 80] on button "Add" at bounding box center [525, 79] width 65 height 28
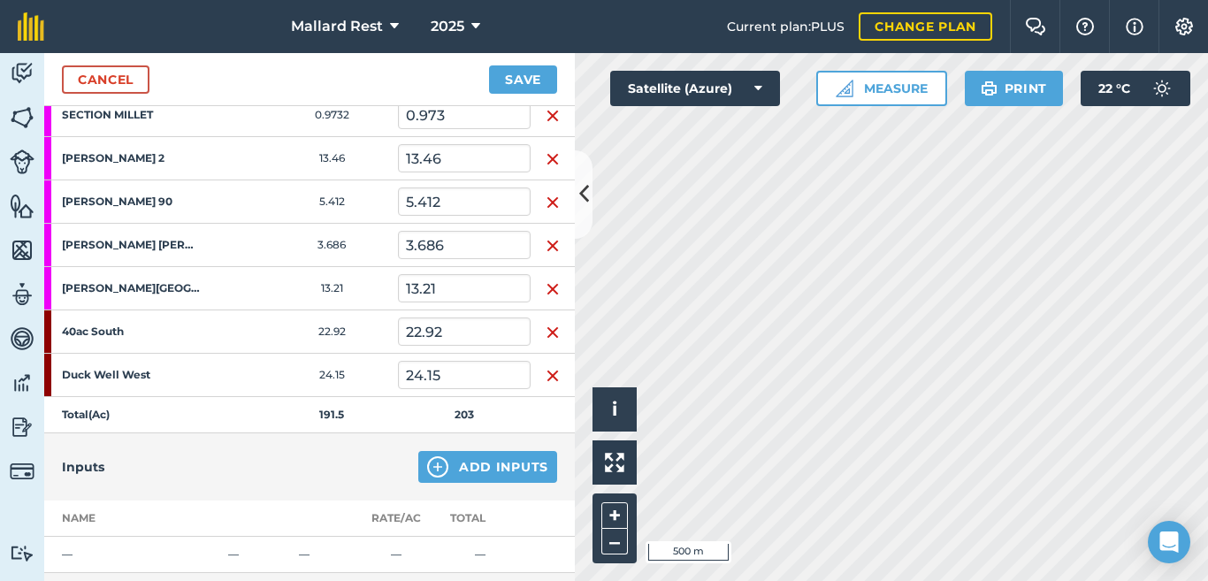
scroll to position [825, 0]
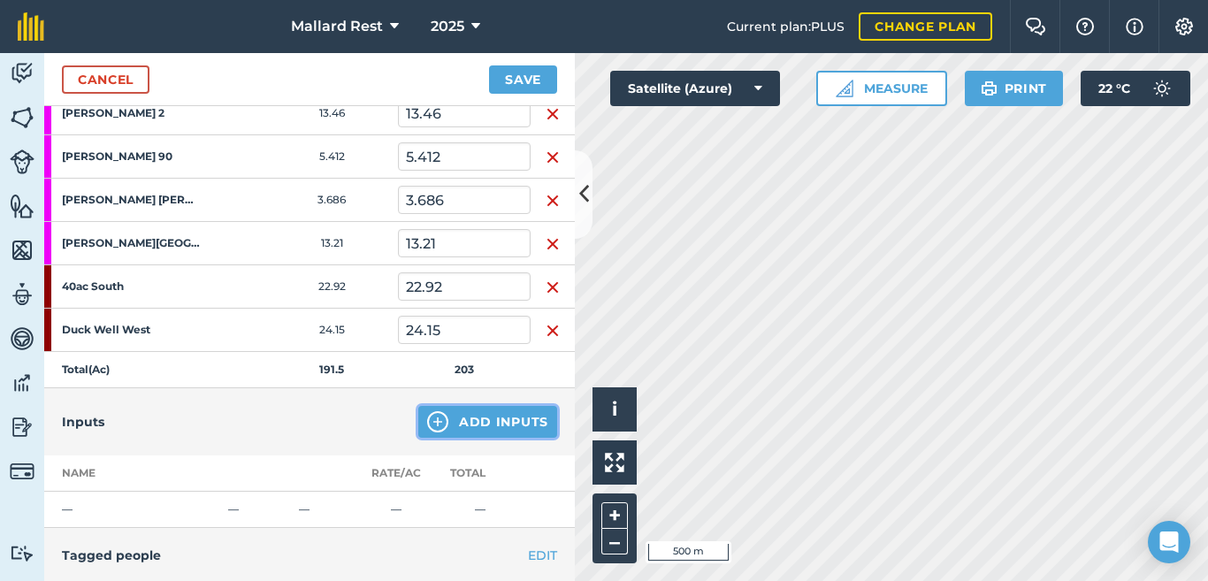
click at [451, 433] on button "Add Inputs" at bounding box center [487, 422] width 139 height 32
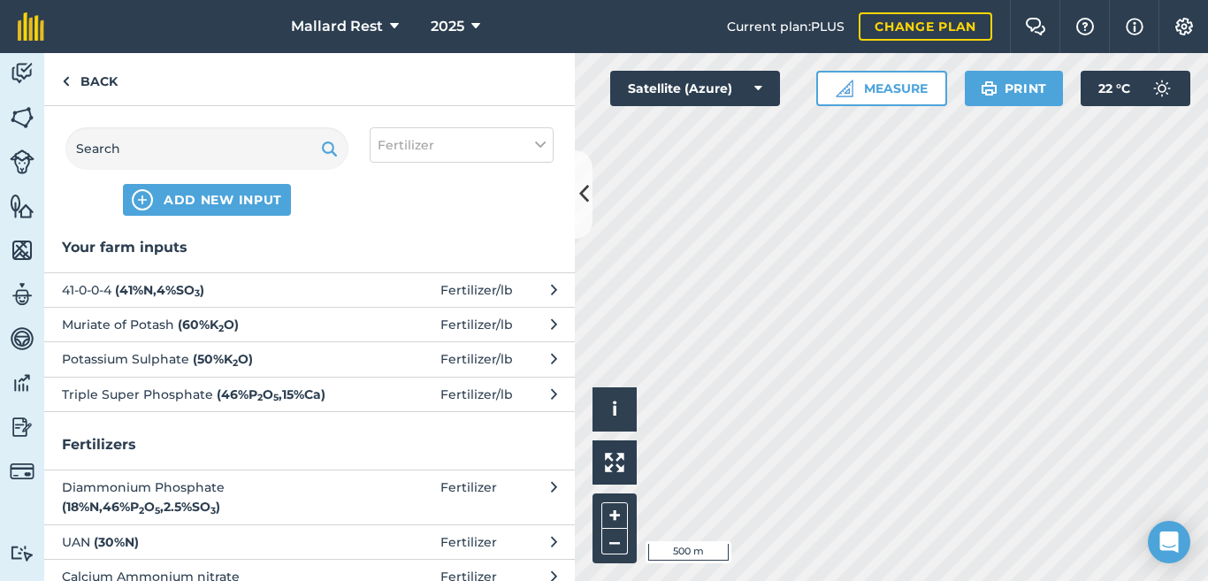
scroll to position [0, 0]
click at [98, 86] on link "Back" at bounding box center [89, 79] width 91 height 52
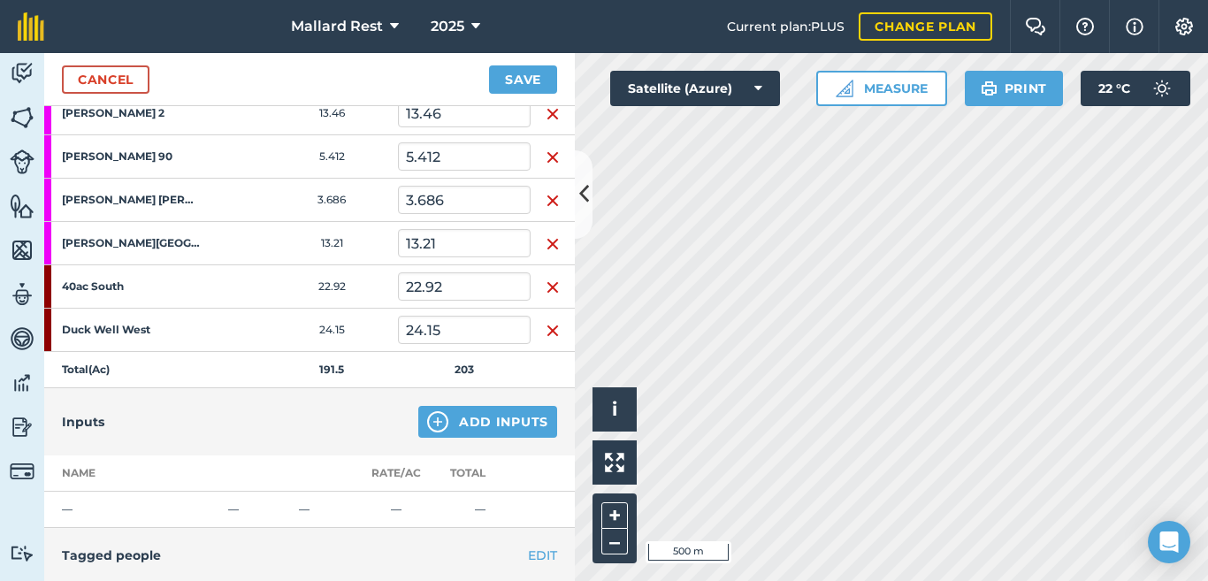
click at [546, 286] on img "button" at bounding box center [553, 287] width 14 height 21
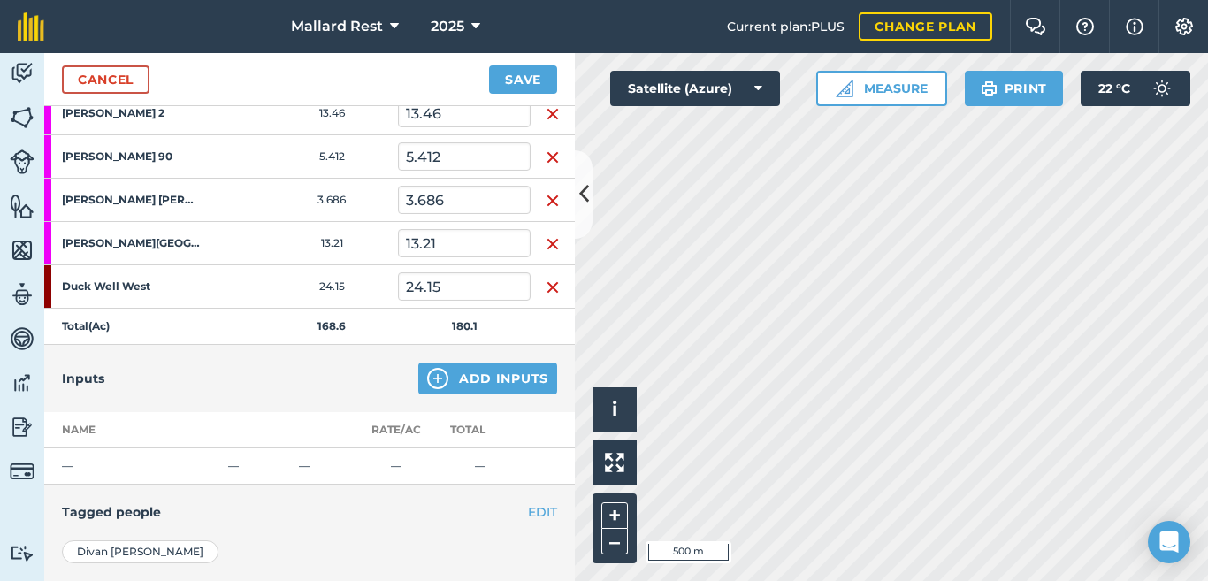
click at [548, 284] on img "button" at bounding box center [553, 287] width 14 height 21
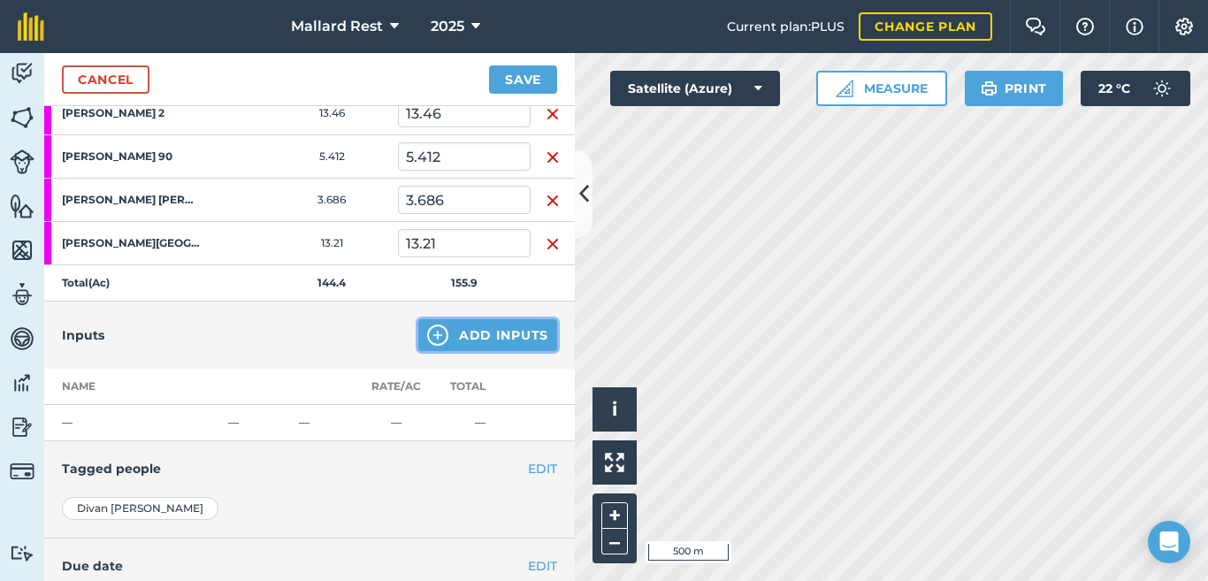
click at [448, 336] on button "Add Inputs" at bounding box center [487, 335] width 139 height 32
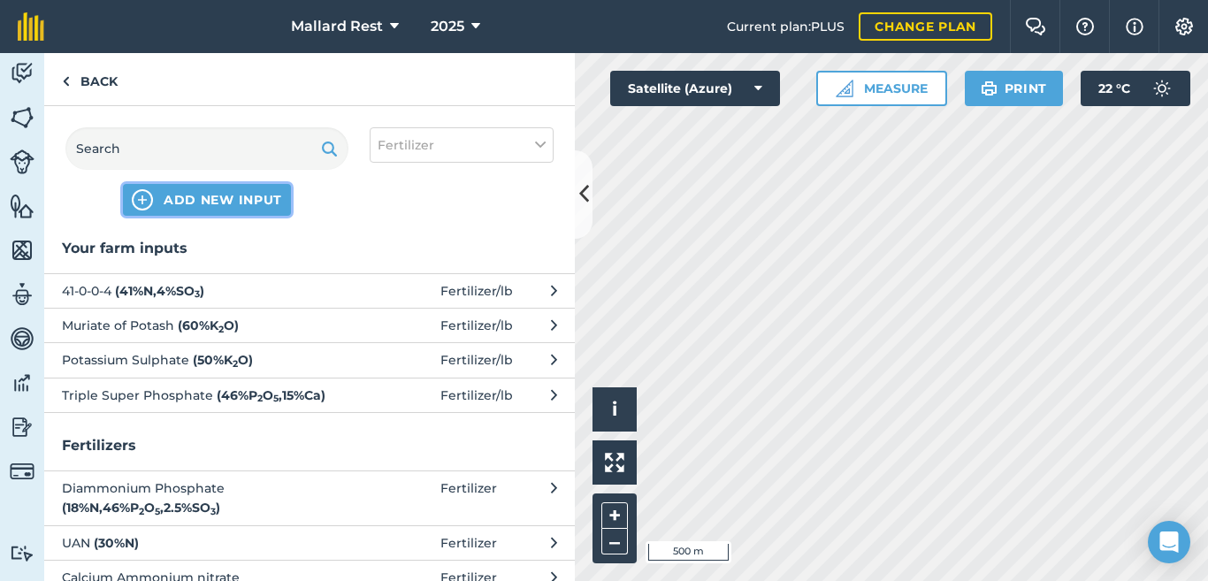
click at [187, 206] on span "ADD NEW INPUT" at bounding box center [223, 200] width 119 height 18
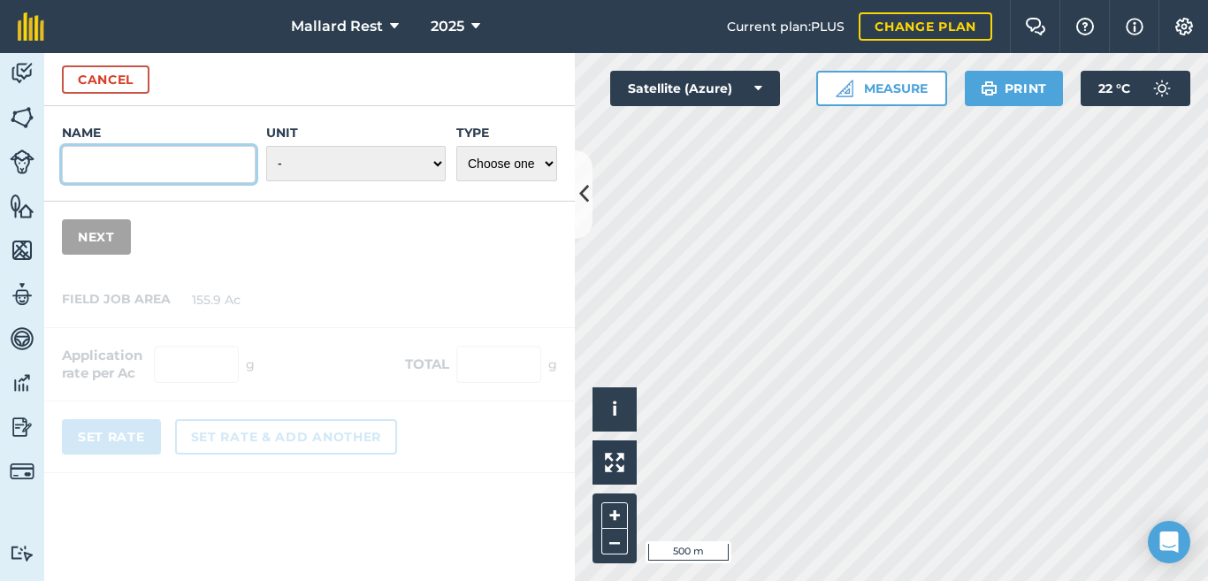
click at [180, 167] on input "Name" at bounding box center [159, 164] width 194 height 37
type input "Triple 19"
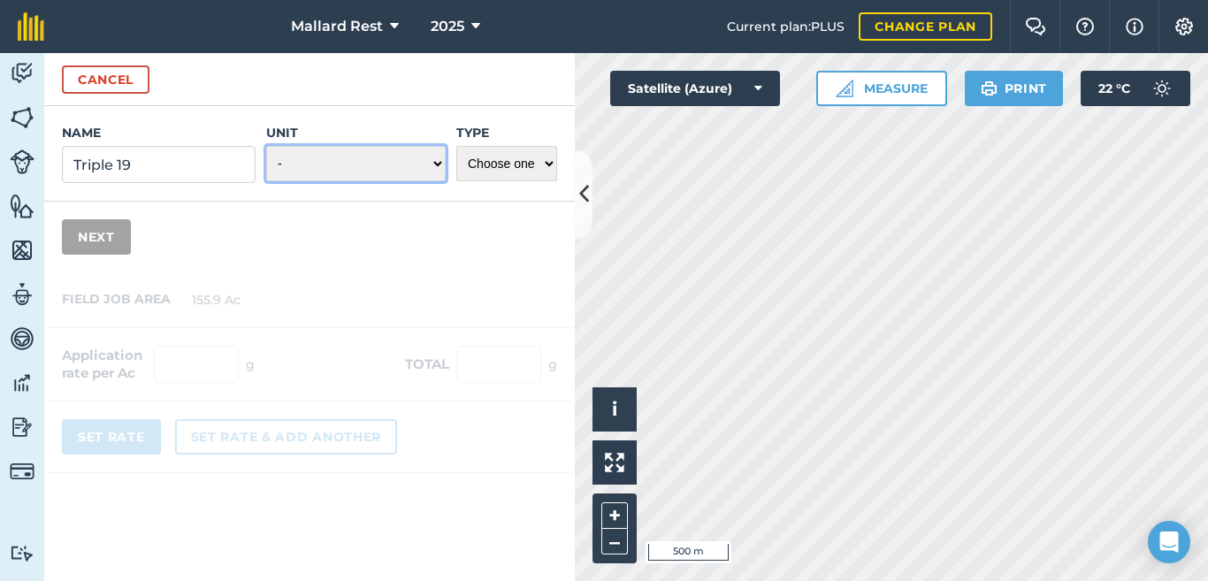
click at [378, 168] on select "- Grams/g Kilograms/kg Metric tonnes/t Millilitres/ml Litres/L Ounces/oz Pounds…" at bounding box center [356, 163] width 180 height 35
select select "POUNDS"
click at [266, 146] on select "- Grams/g Kilograms/kg Metric tonnes/t Millilitres/ml Litres/L Ounces/oz Pounds…" at bounding box center [356, 163] width 180 height 35
click at [519, 164] on select "Choose one Fertilizer Seed Spray Fuel Other" at bounding box center [506, 163] width 101 height 35
select select "FERTILIZER"
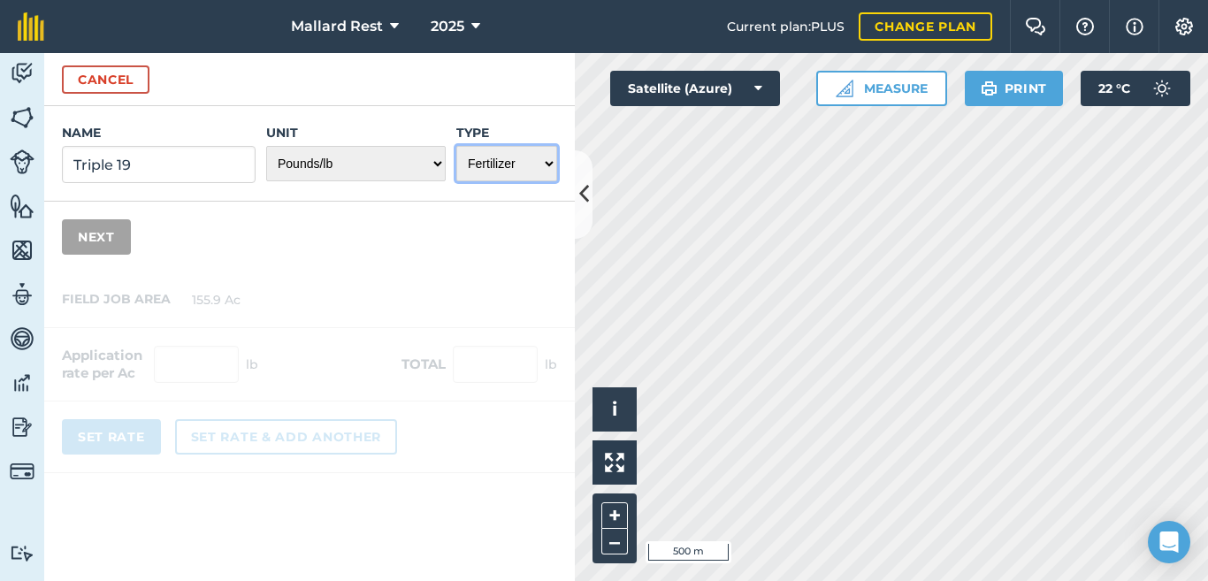
click at [456, 146] on select "Choose one Fertilizer Seed Spray Fuel Other" at bounding box center [506, 163] width 101 height 35
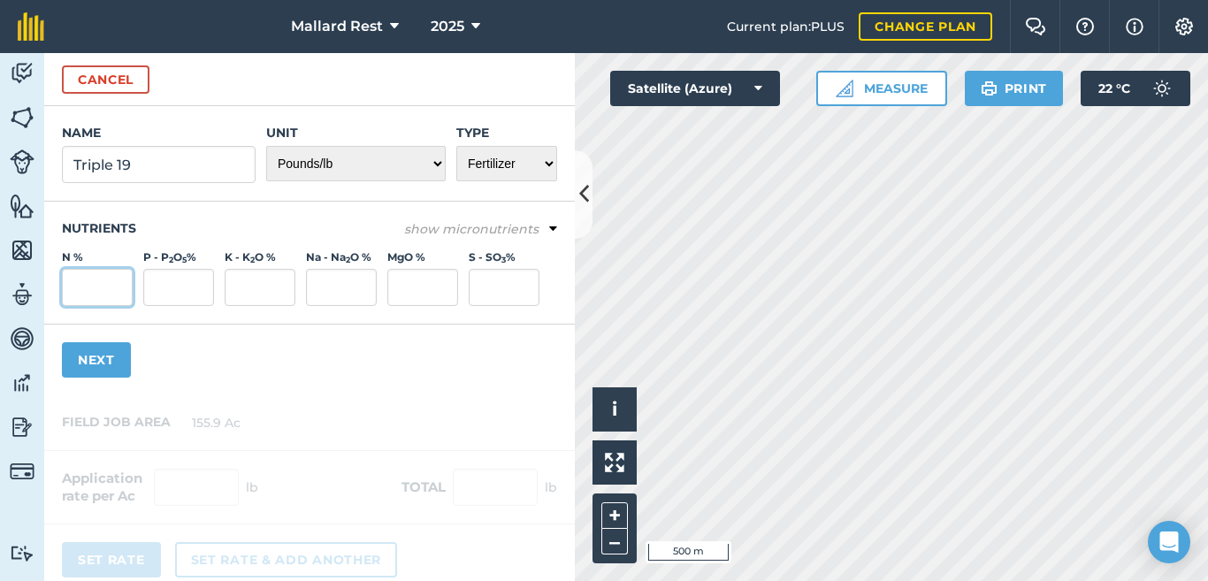
click at [101, 279] on input "N %" at bounding box center [97, 287] width 71 height 37
type input "19"
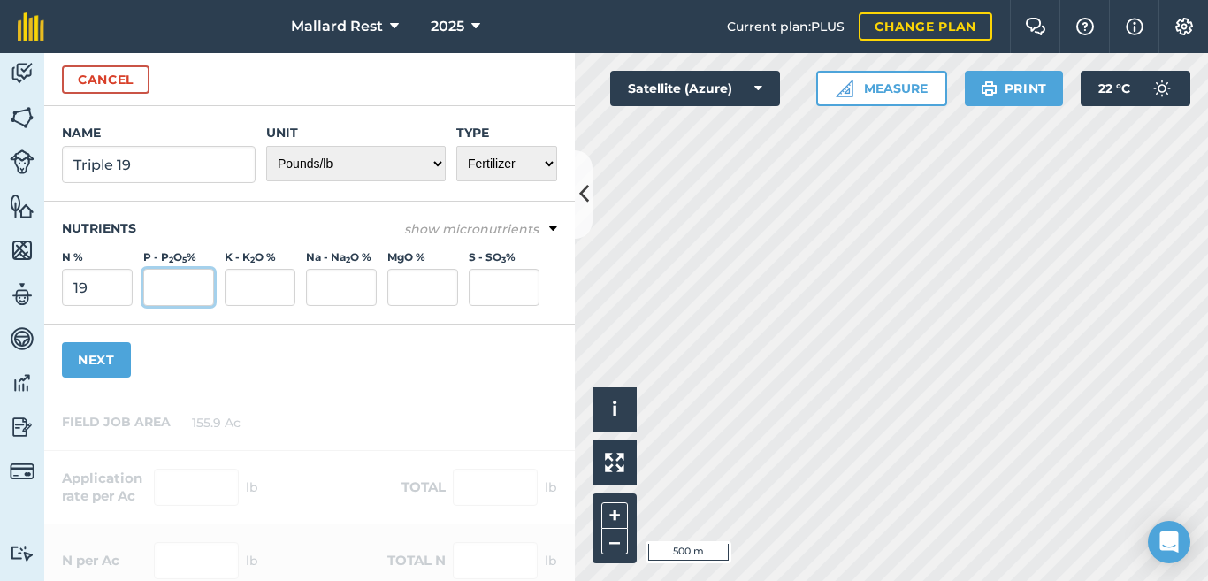
click at [160, 273] on input "P - P 2 O 5 %" at bounding box center [178, 287] width 71 height 37
type input "19"
click at [267, 283] on input "K - K 2 O %" at bounding box center [260, 287] width 71 height 37
type input "19"
click at [103, 356] on button "Next" at bounding box center [96, 359] width 69 height 35
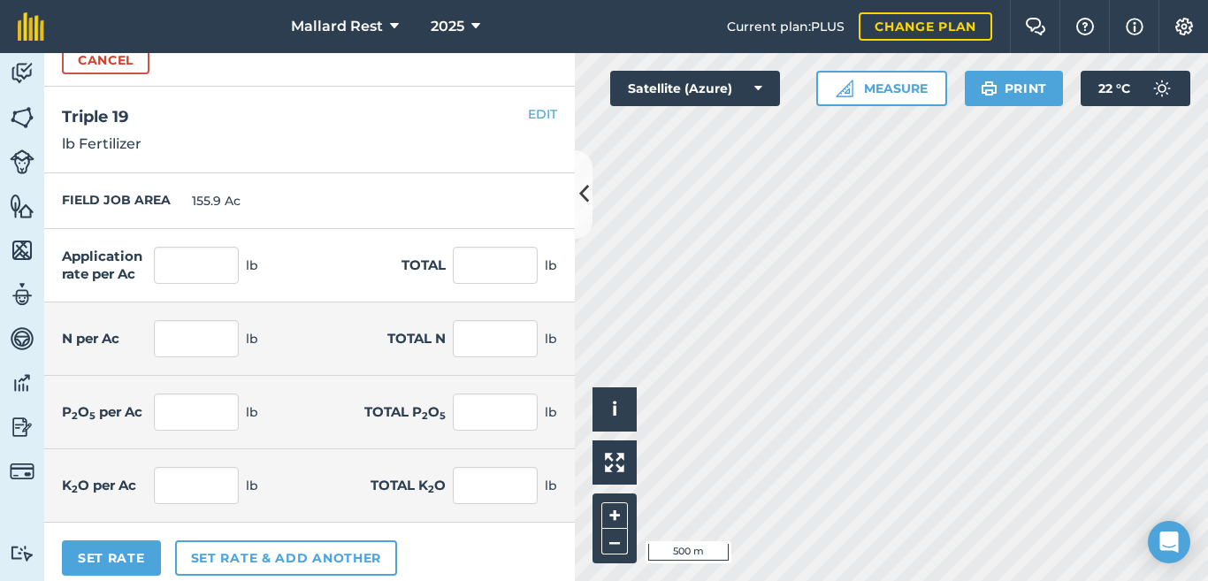
scroll to position [33, 0]
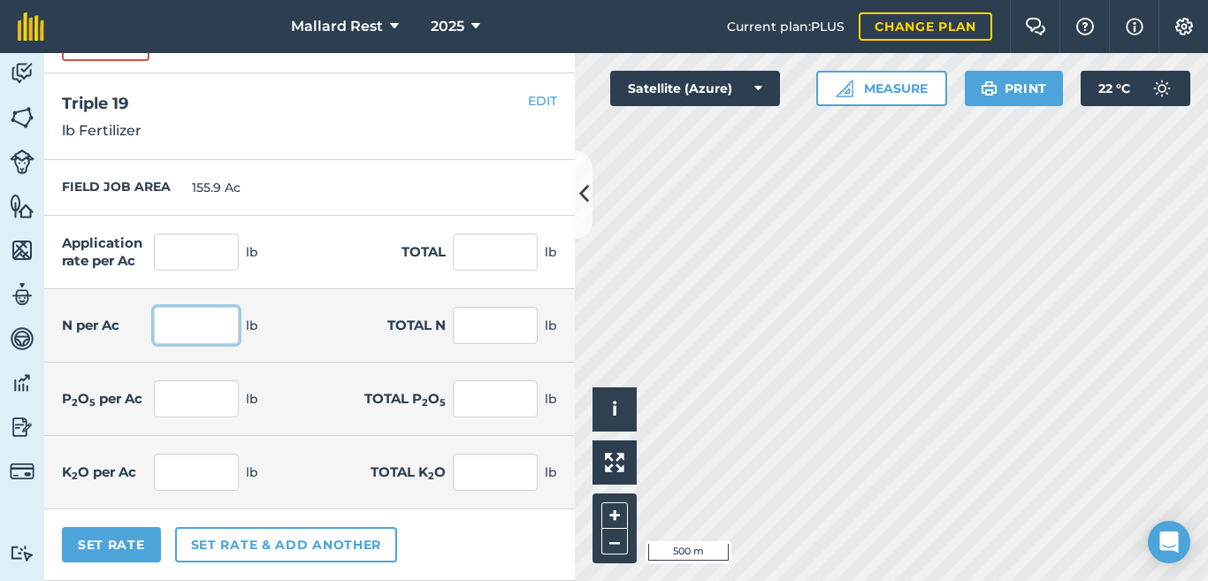
click at [204, 333] on input "text" at bounding box center [196, 325] width 85 height 37
type input "150"
type input "789.474"
type input "123,078.947"
type input "23,385"
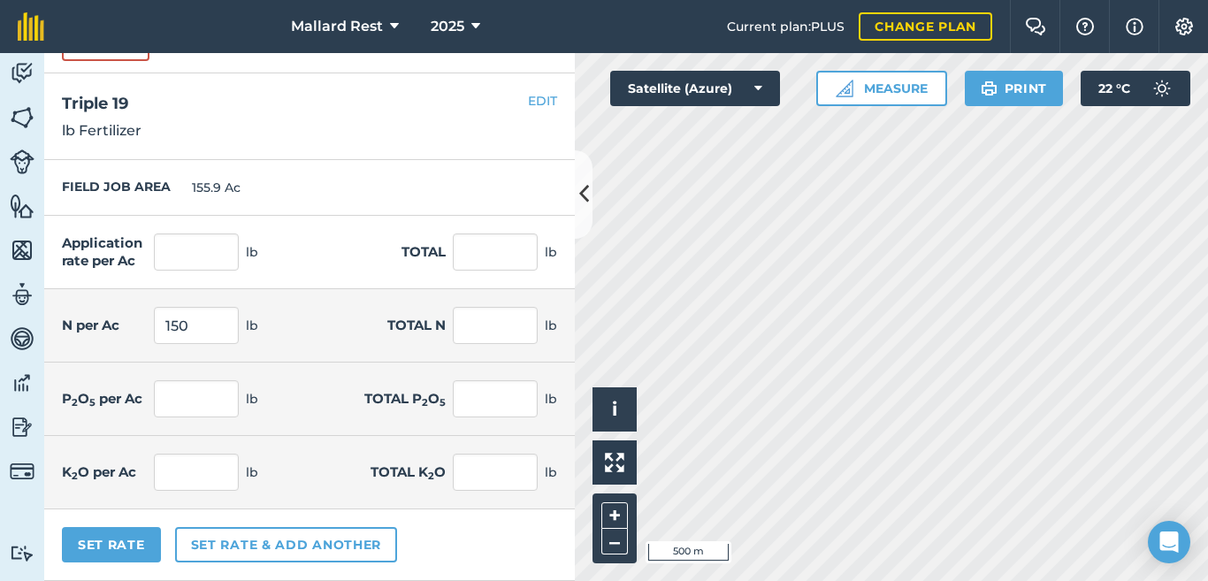
type input "150"
type input "23,385"
type input "150"
type input "23,385"
click at [198, 418] on div "P 2 O 5 per Ac 150 lb Total P 2 O 5 23,385 lb" at bounding box center [309, 399] width 531 height 73
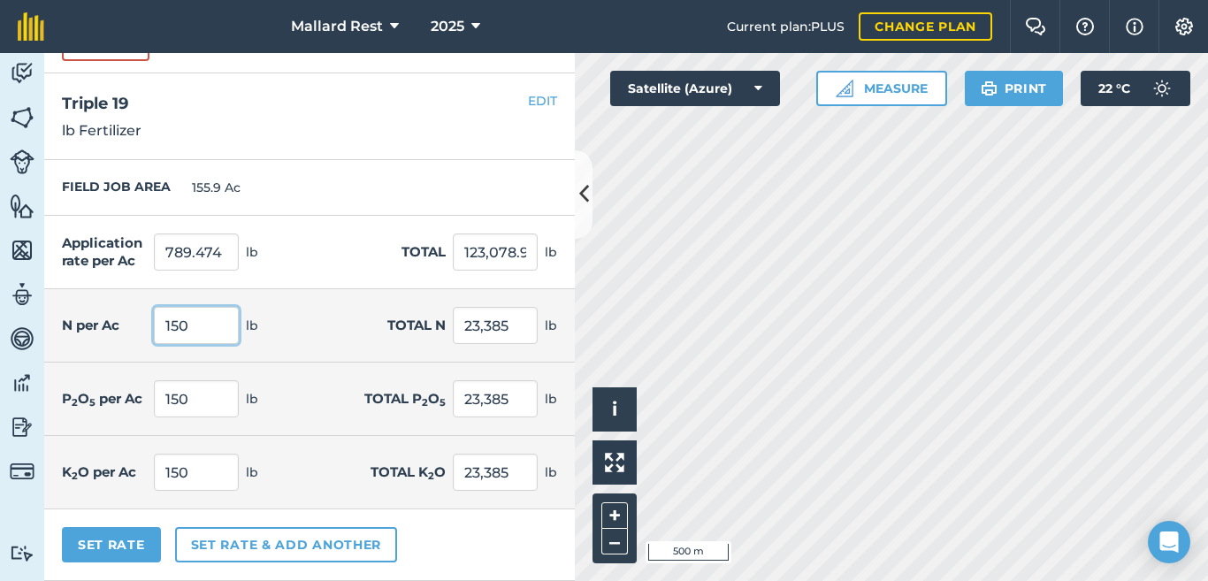
click at [219, 340] on input "150" at bounding box center [196, 325] width 85 height 37
type input "1"
type input "50"
type input "263.158"
type input "41,026.316"
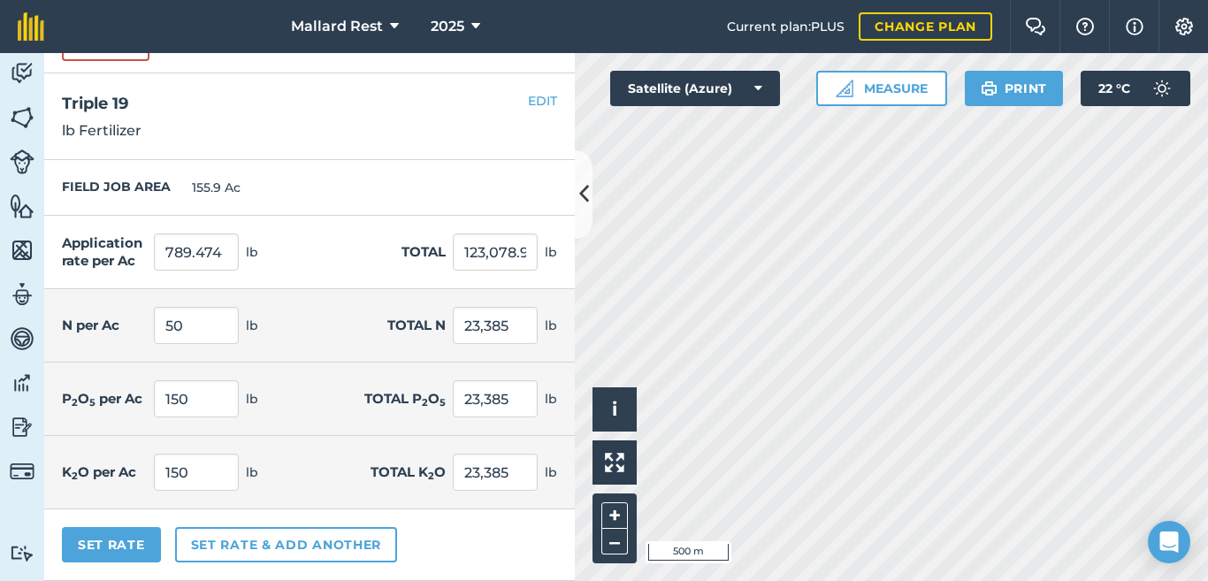
type input "7,795"
type input "50"
type input "7,795"
type input "50"
type input "7,795"
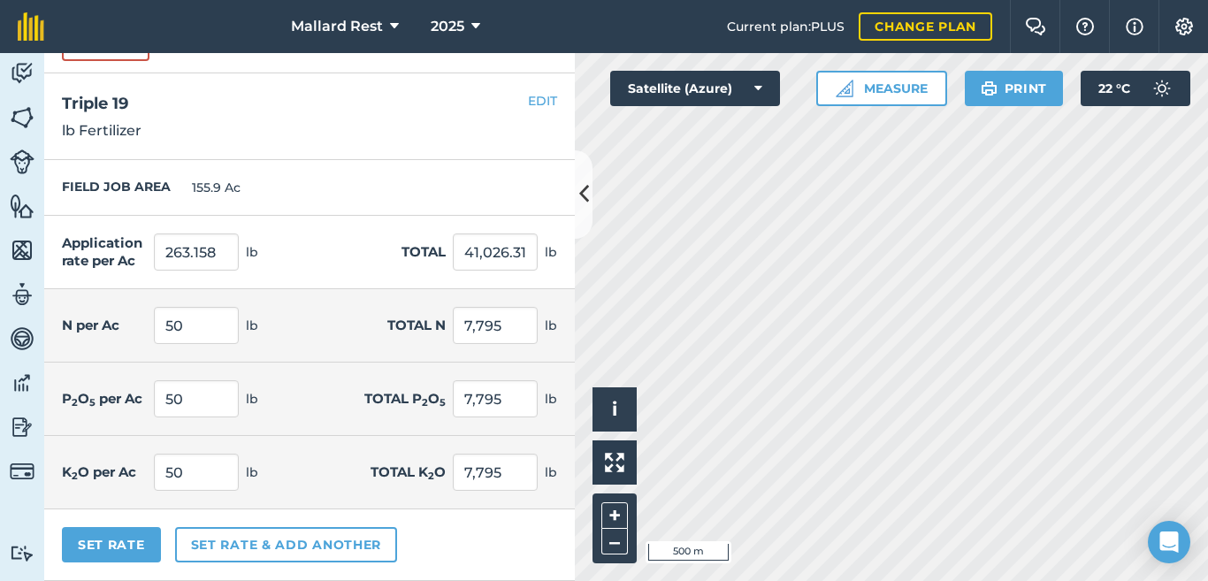
click at [285, 341] on div "N per Ac 50 lb Total N 7,795 lb" at bounding box center [309, 325] width 531 height 73
click at [223, 245] on input "263.158" at bounding box center [196, 251] width 85 height 37
type input "2"
type input "150"
type input "23,385"
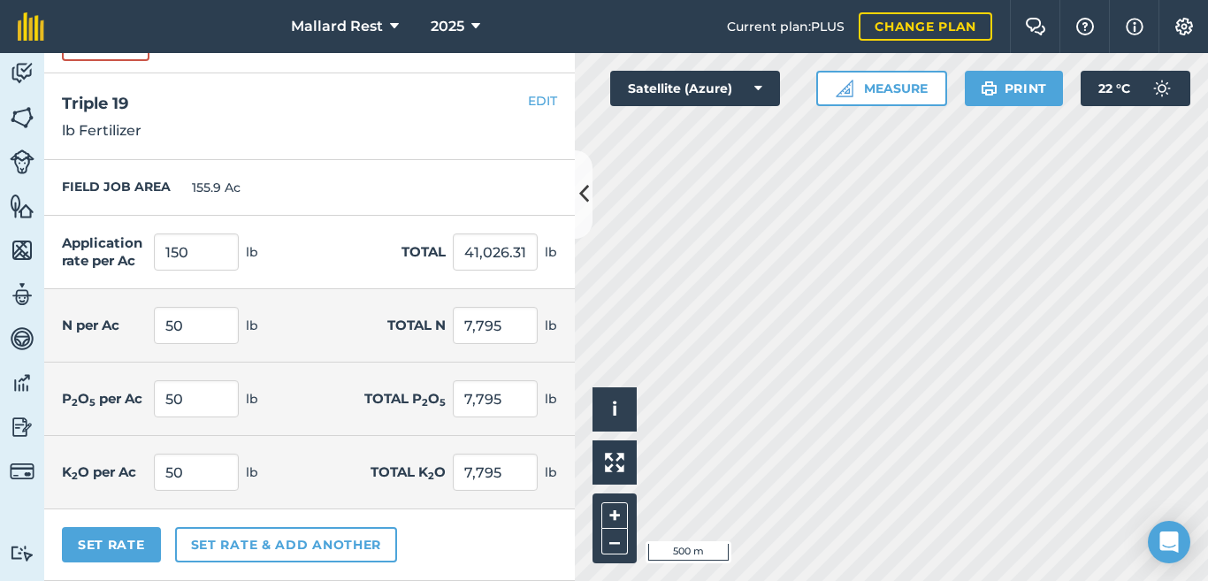
type input "28.5"
type input "4,443.15"
type input "28.5"
type input "4,443.15"
type input "28.5"
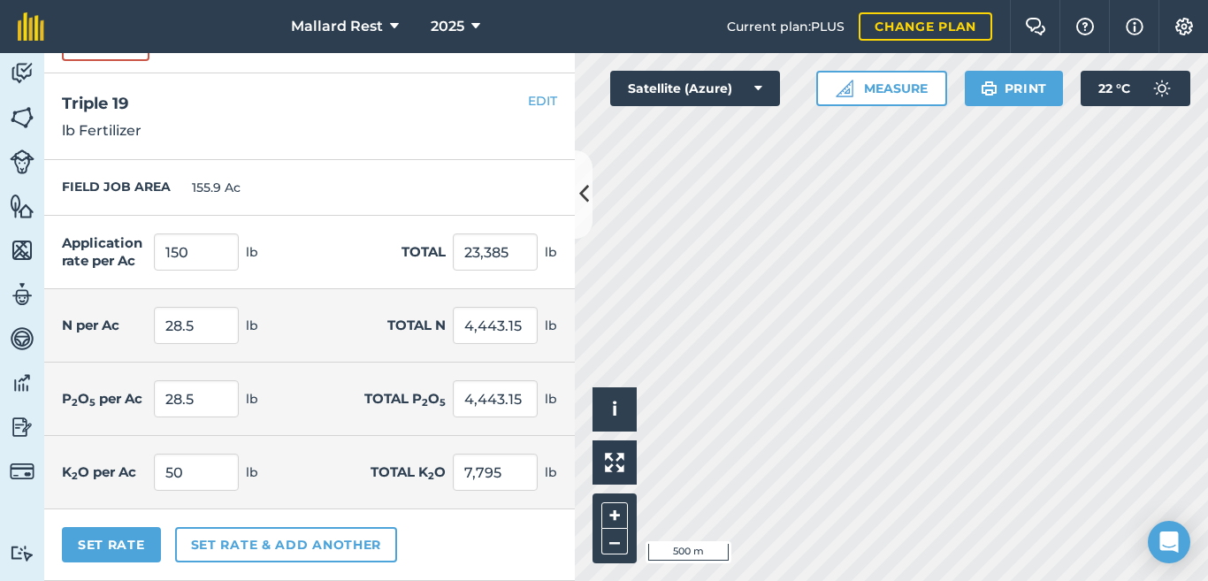
type input "4,443.15"
click at [268, 235] on div "Application rate per Ac 150 lb Total 23,385 lb" at bounding box center [309, 252] width 531 height 73
click at [128, 544] on button "Set Rate" at bounding box center [111, 544] width 99 height 35
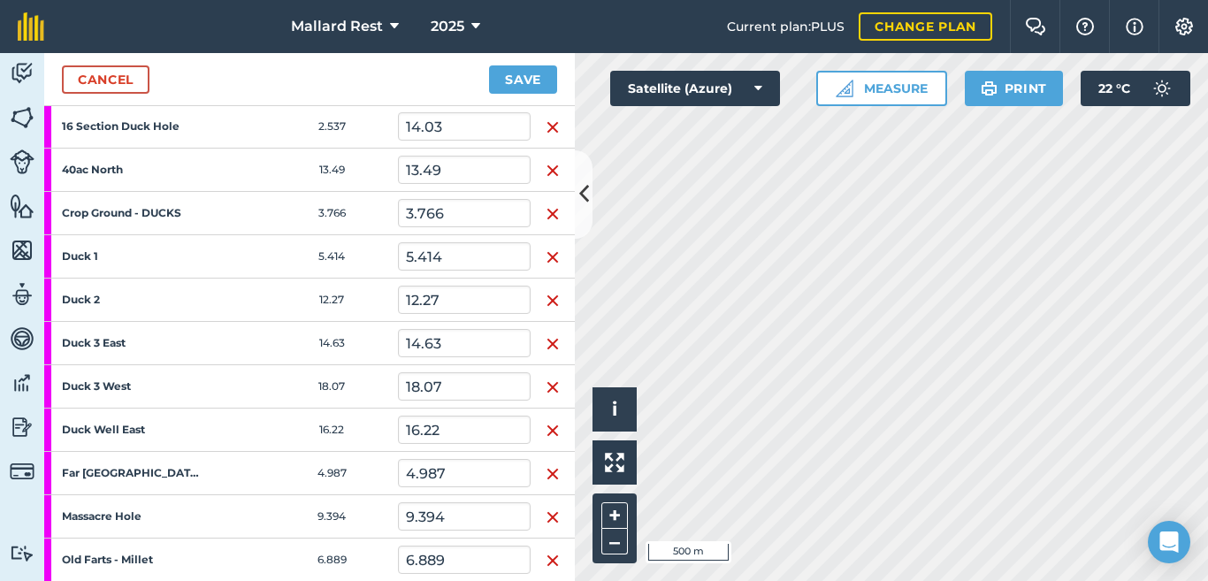
scroll to position [236, 0]
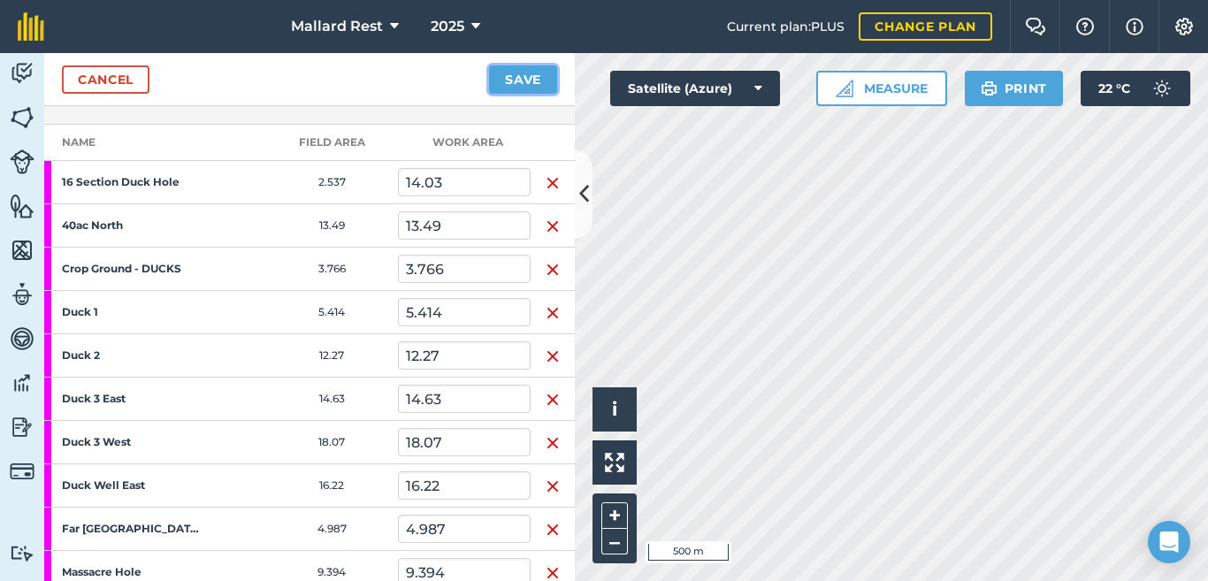
click at [529, 76] on button "Save" at bounding box center [523, 79] width 68 height 28
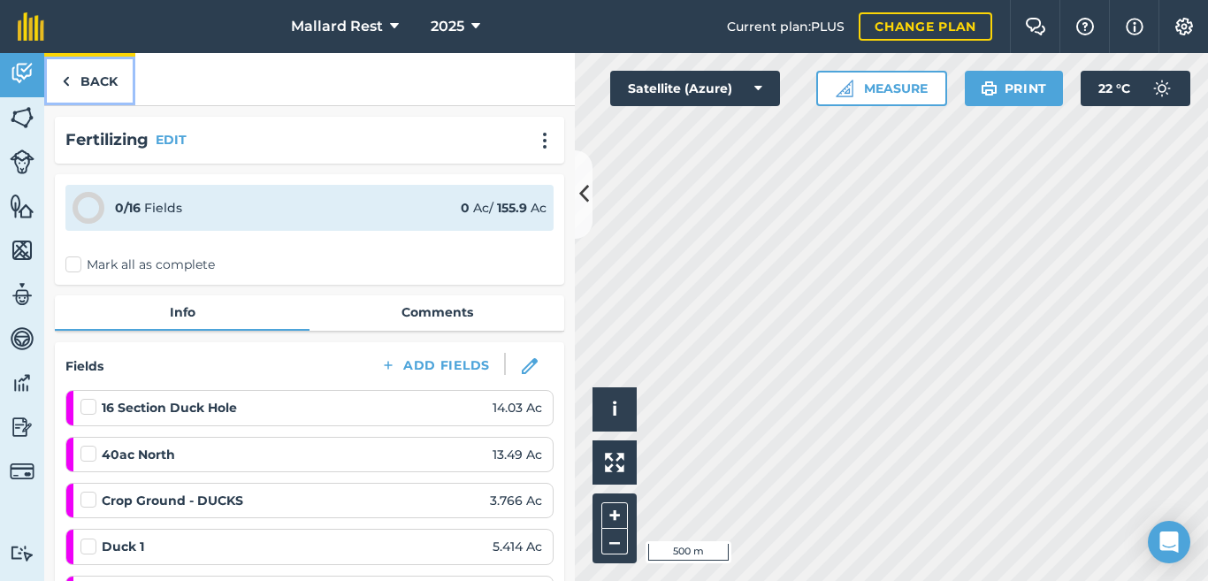
click at [63, 80] on img at bounding box center [66, 81] width 8 height 21
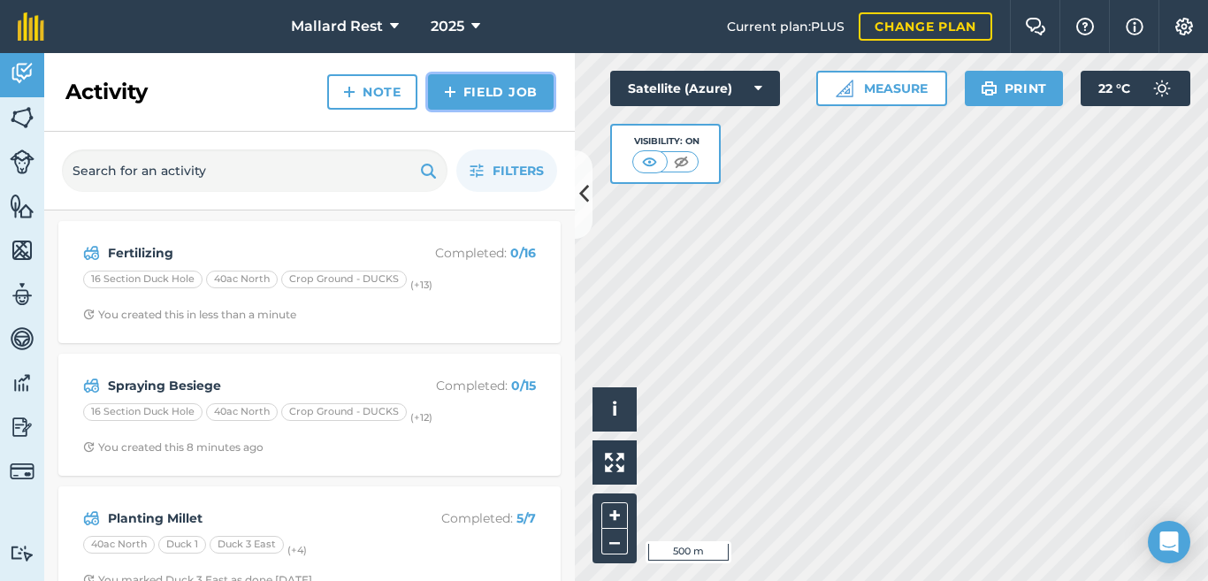
click at [489, 81] on link "Field Job" at bounding box center [491, 91] width 126 height 35
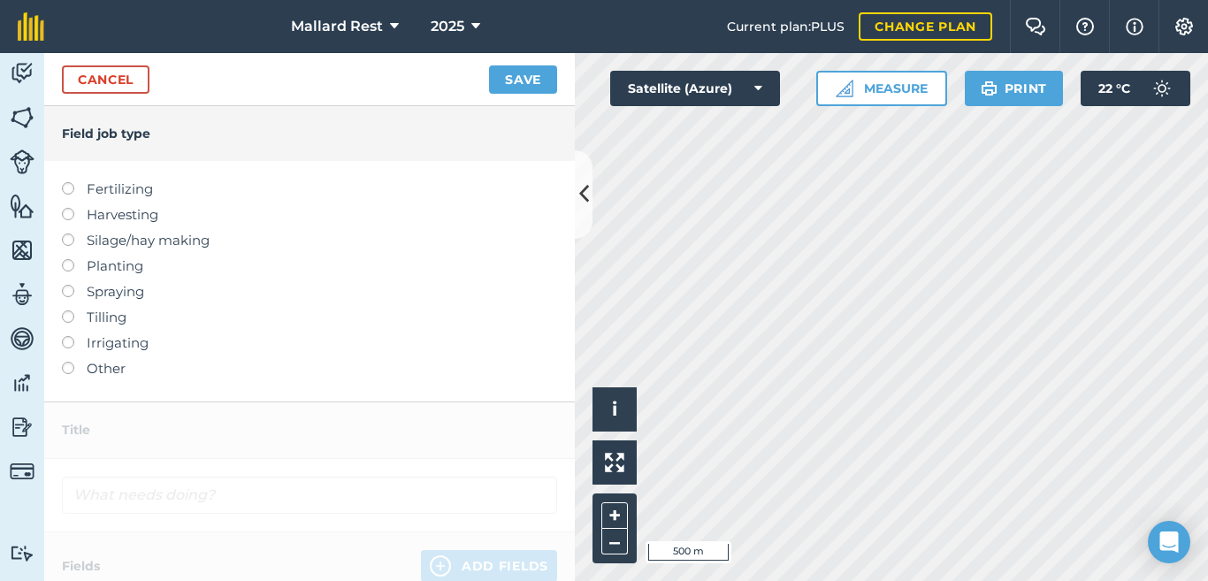
click at [69, 182] on label at bounding box center [74, 182] width 25 height 0
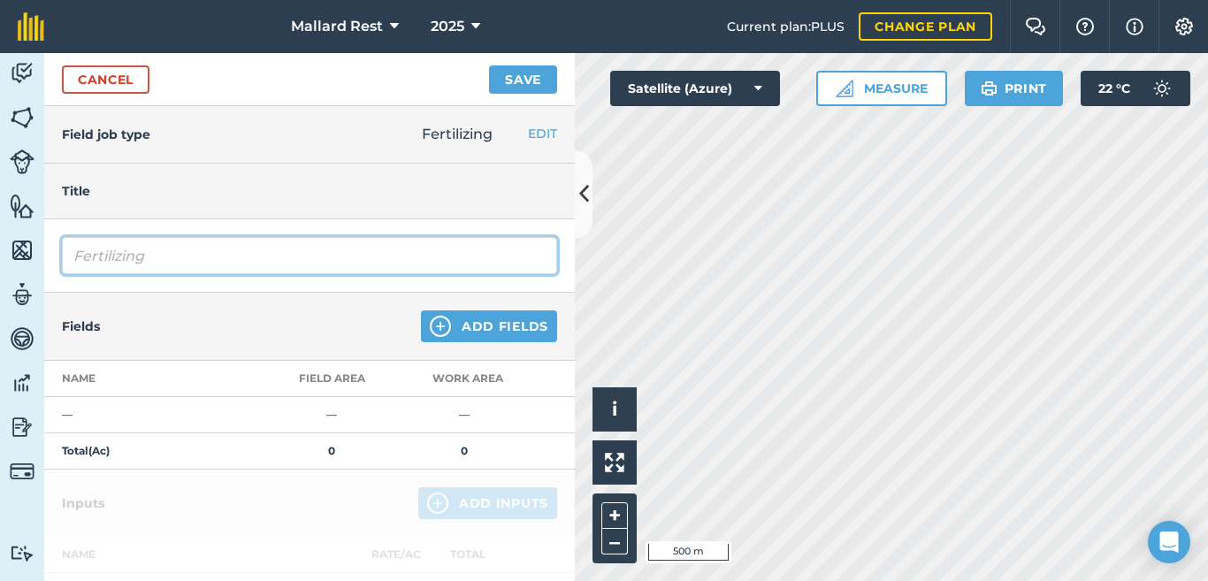
click at [198, 263] on input "Fertilizing" at bounding box center [309, 255] width 495 height 37
type input "Fertilizing [PERSON_NAME]"
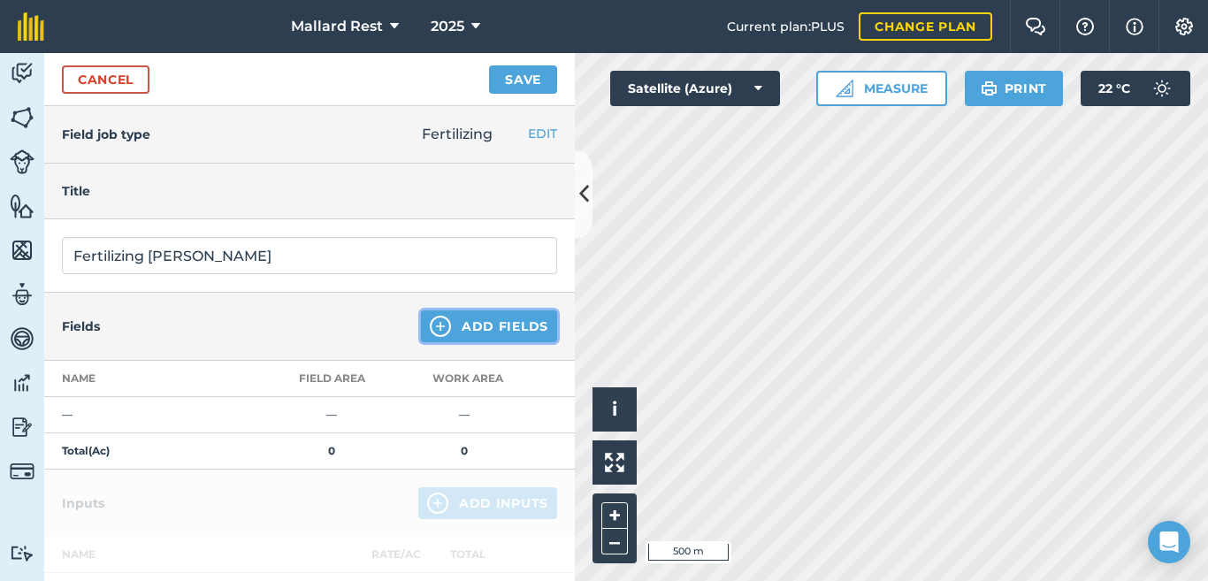
click at [458, 333] on button "Add Fields" at bounding box center [489, 326] width 136 height 32
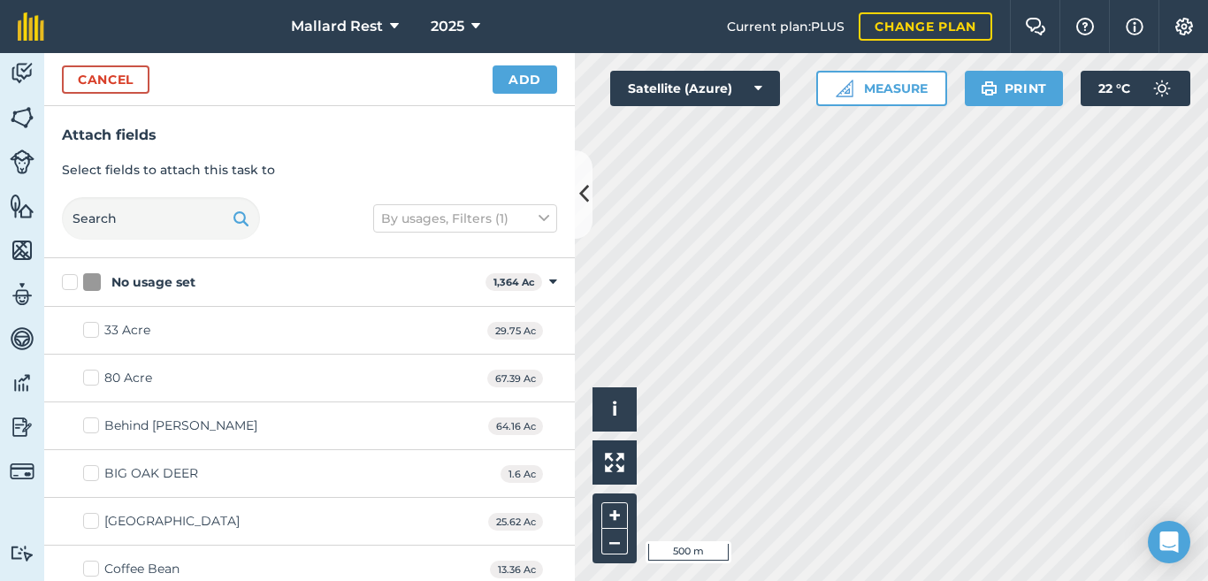
checkbox input "true"
click at [537, 76] on button "Add" at bounding box center [525, 79] width 65 height 28
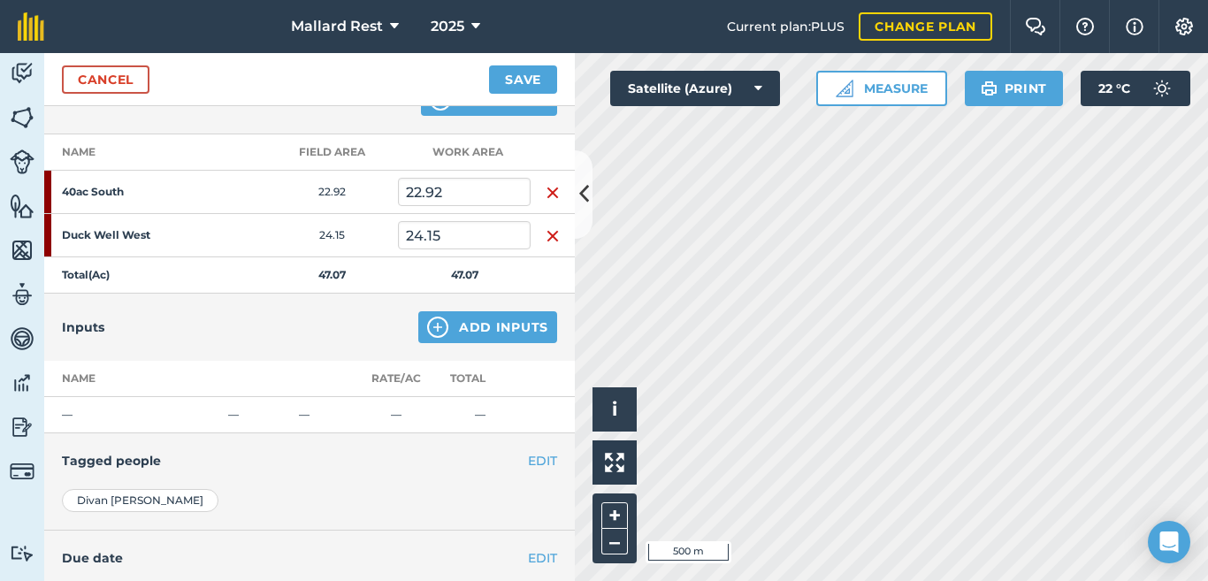
scroll to position [236, 0]
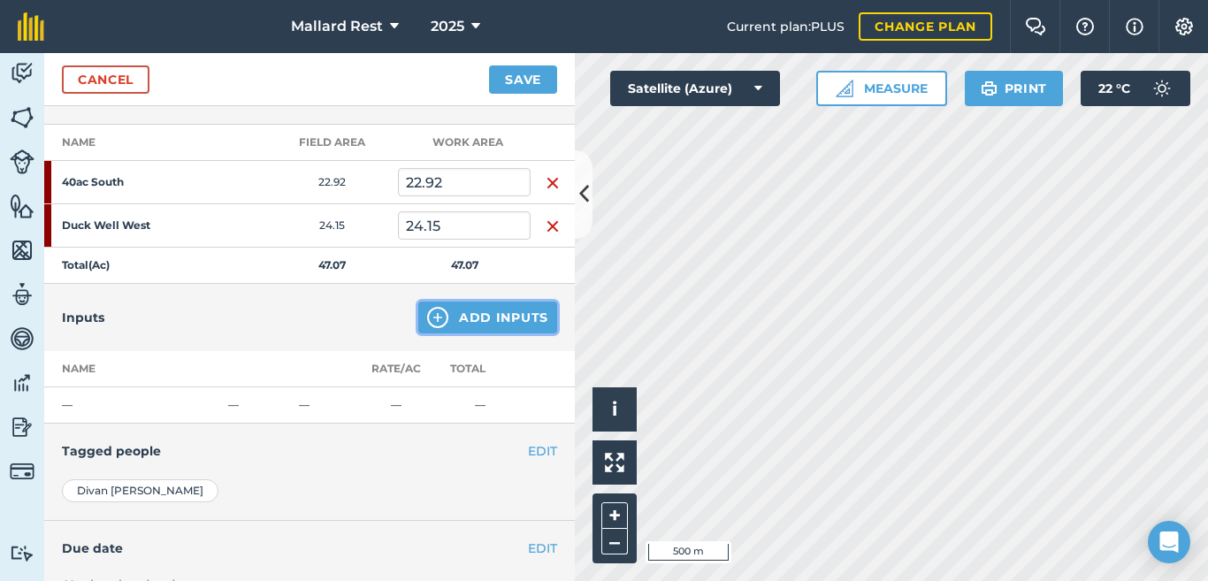
click at [483, 320] on button "Add Inputs" at bounding box center [487, 318] width 139 height 32
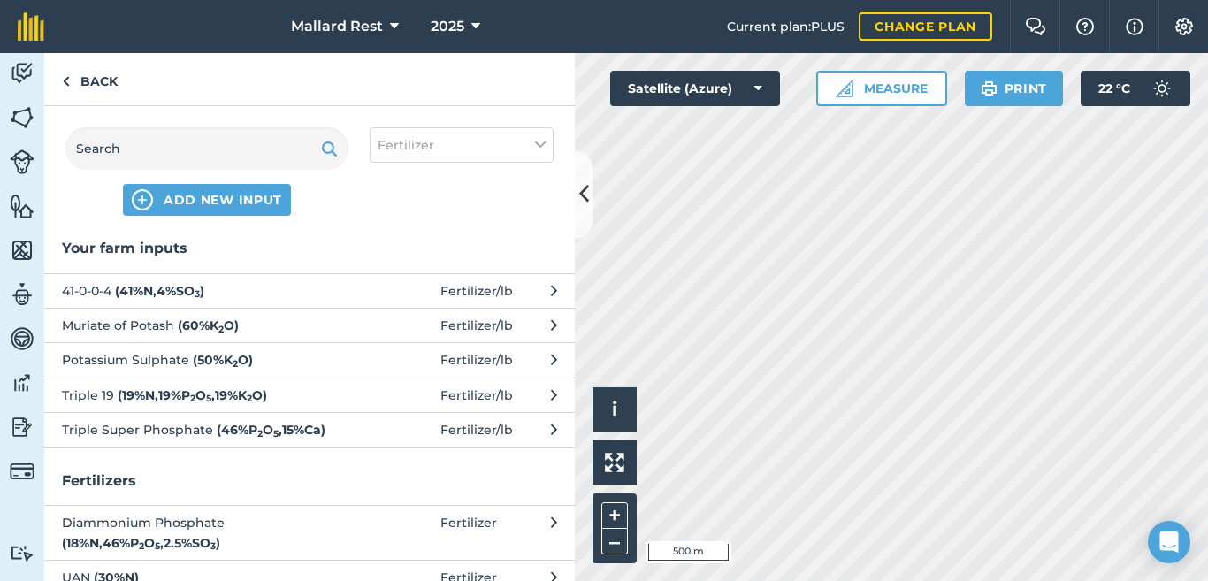
click at [114, 287] on span "41-0-0-4 ( 41 % N , 4 % SO 3 )" at bounding box center [206, 290] width 289 height 19
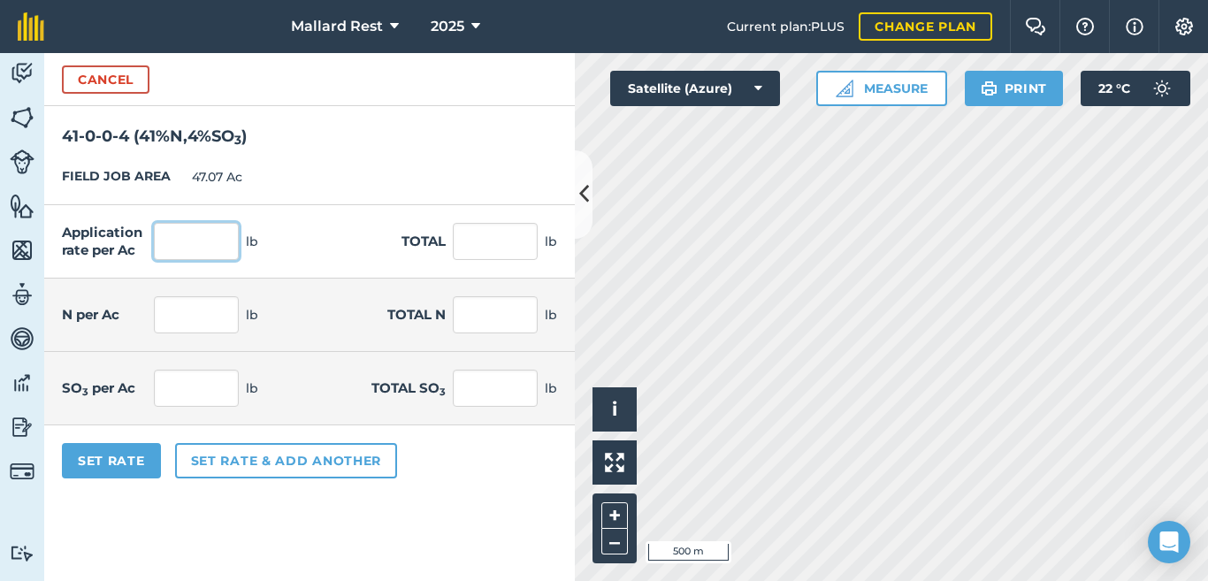
click at [211, 231] on input "text" at bounding box center [196, 241] width 85 height 37
type input "150"
type input "7,060.5"
type input "61.5"
type input "2,894.805"
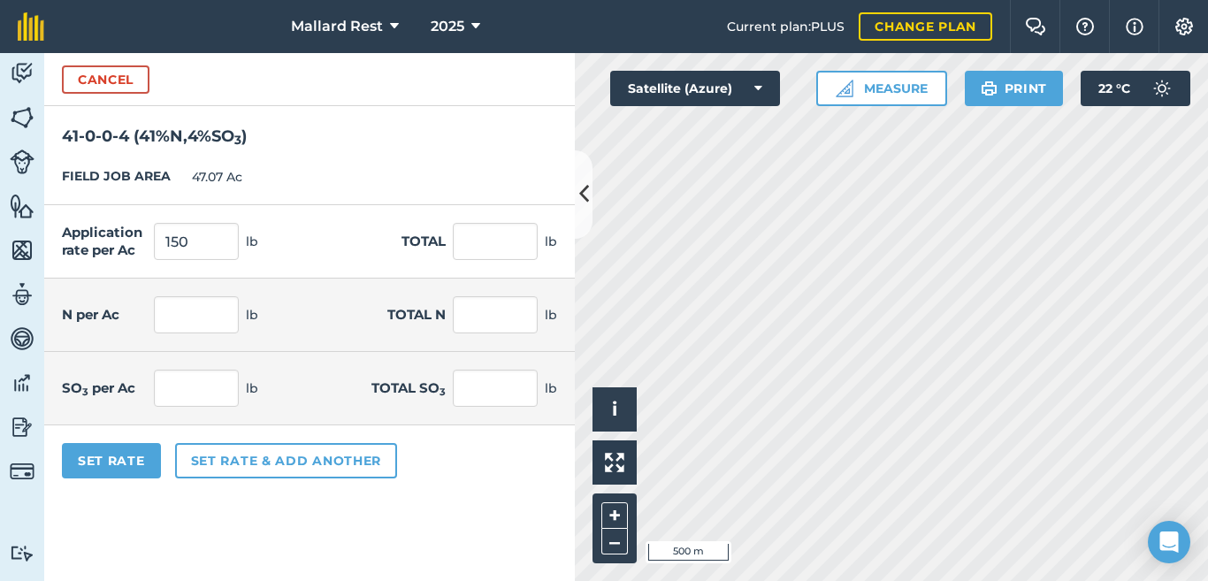
type input "6"
type input "282.42"
click at [373, 259] on div "Application rate per Ac 150 lb Total 7,060.5 lb" at bounding box center [309, 241] width 531 height 73
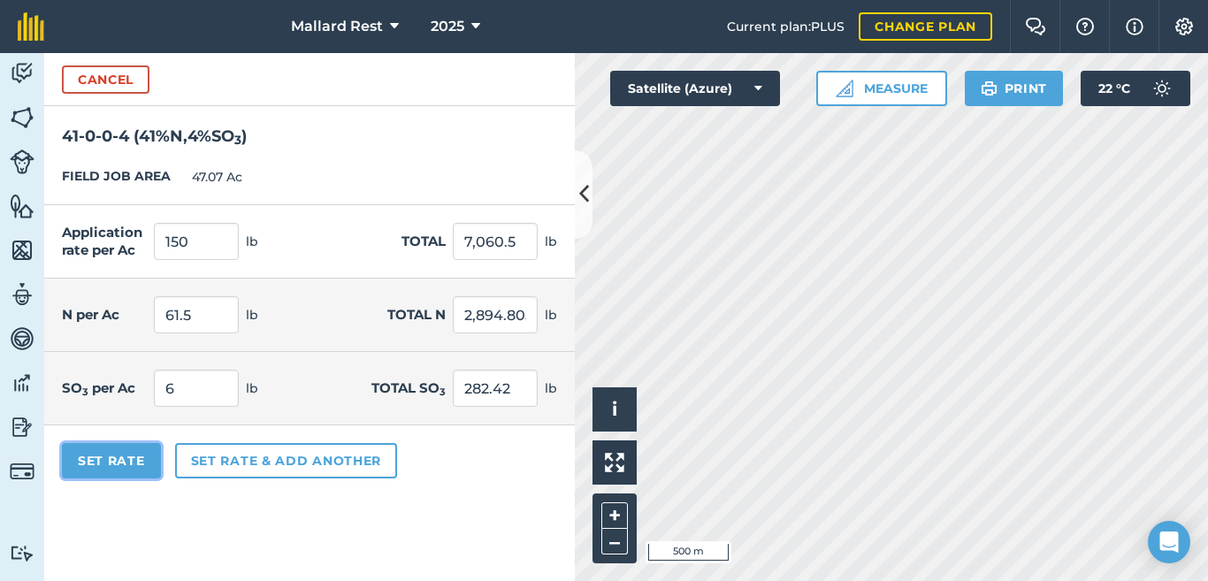
click at [110, 475] on button "Set Rate" at bounding box center [111, 460] width 99 height 35
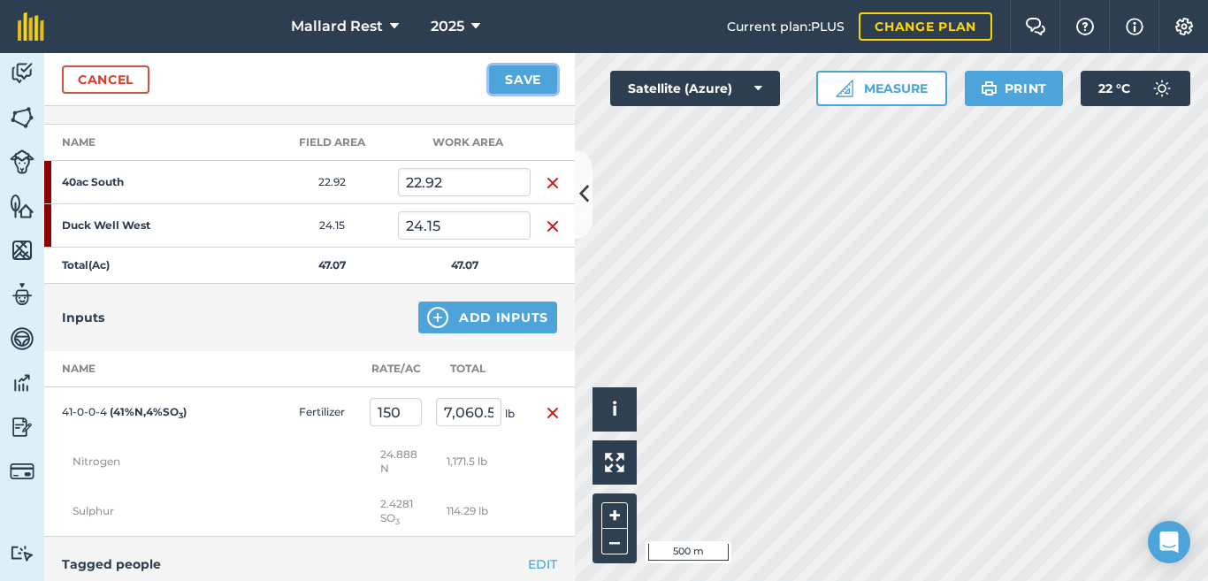
click at [532, 77] on button "Save" at bounding box center [523, 79] width 68 height 28
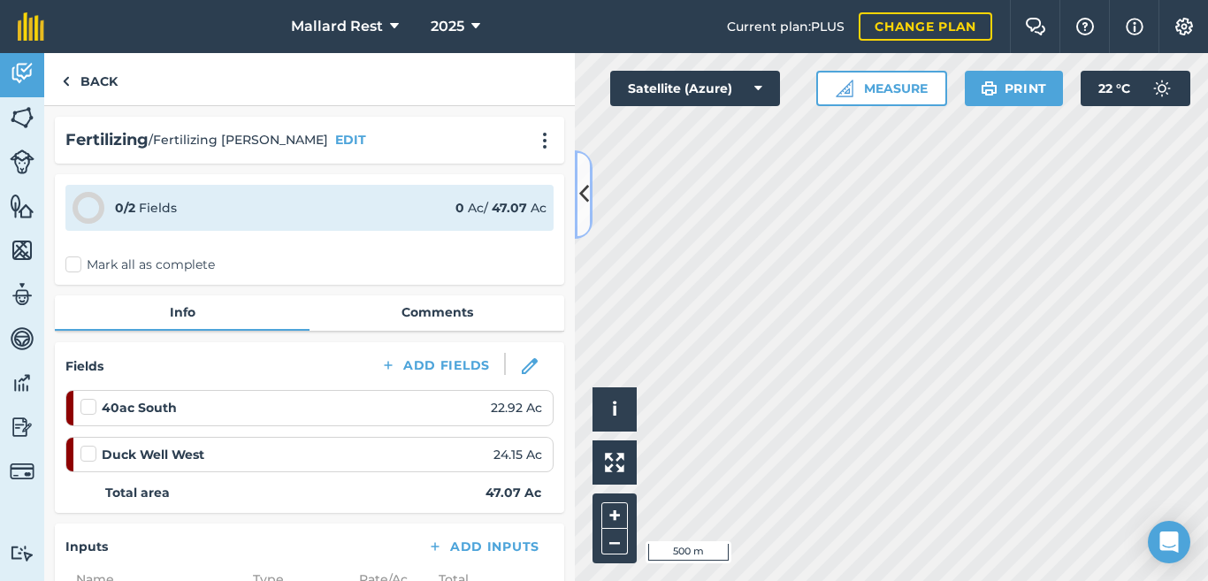
click at [585, 190] on icon at bounding box center [584, 194] width 10 height 31
